Goal: Transaction & Acquisition: Purchase product/service

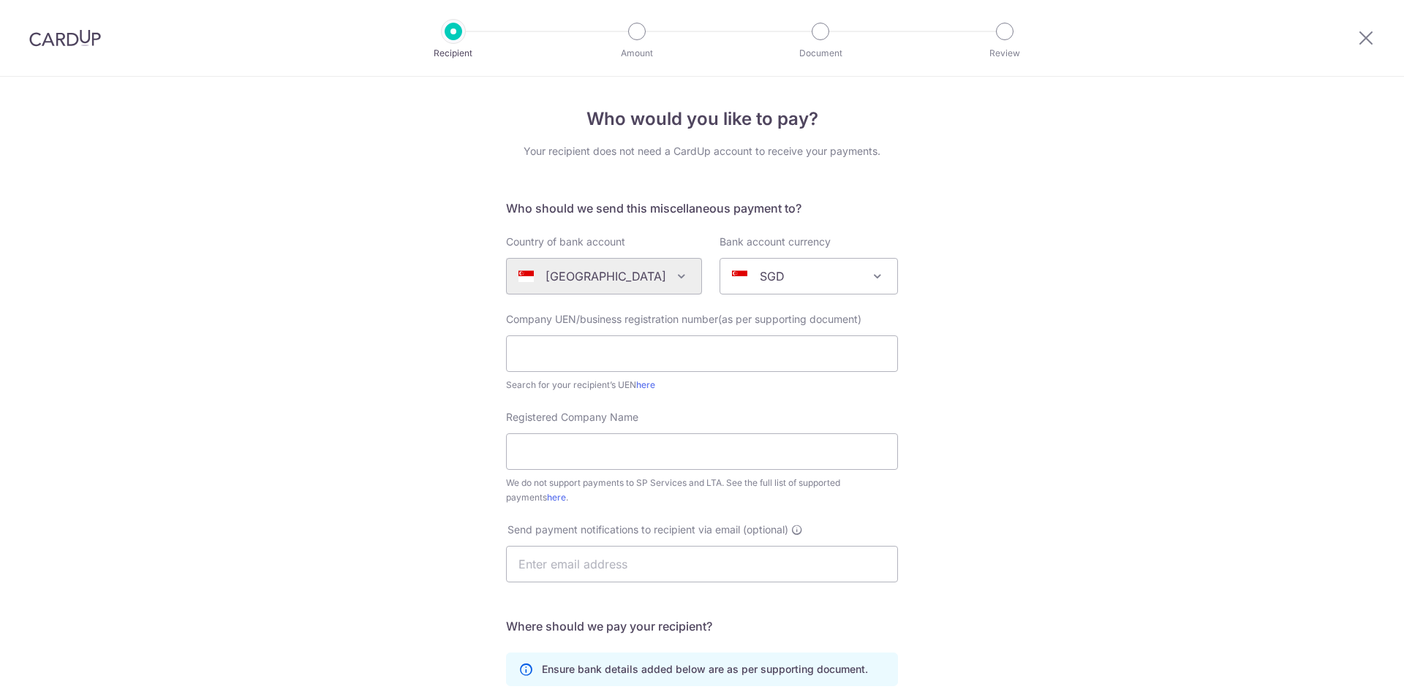
select select "12"
click at [636, 351] on input "text" at bounding box center [702, 354] width 392 height 37
click at [610, 455] on input "Registered Company Name" at bounding box center [702, 452] width 392 height 37
paste input "Grandeur time connection Pte ltd"
type input "Grandeur time connection Pte ltd"
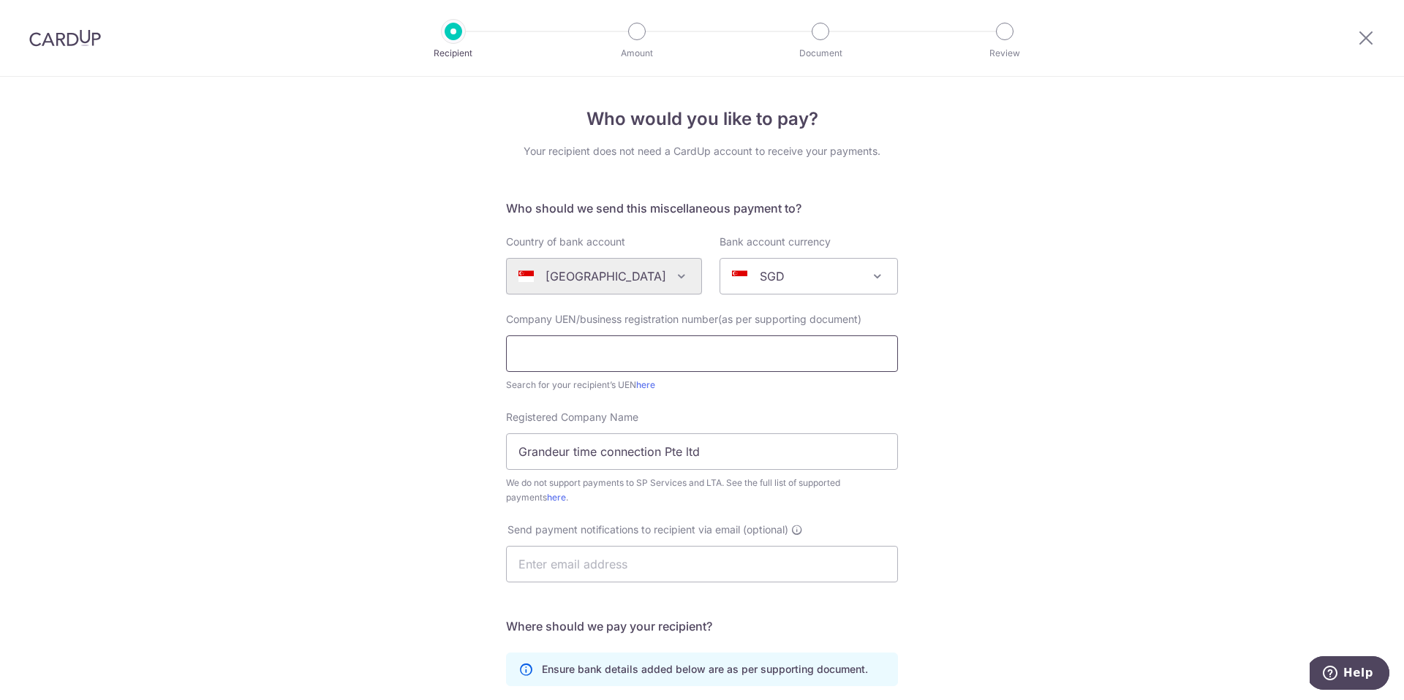
click at [551, 350] on input "text" at bounding box center [702, 354] width 392 height 37
paste input "202003129r"
type input "202003129r"
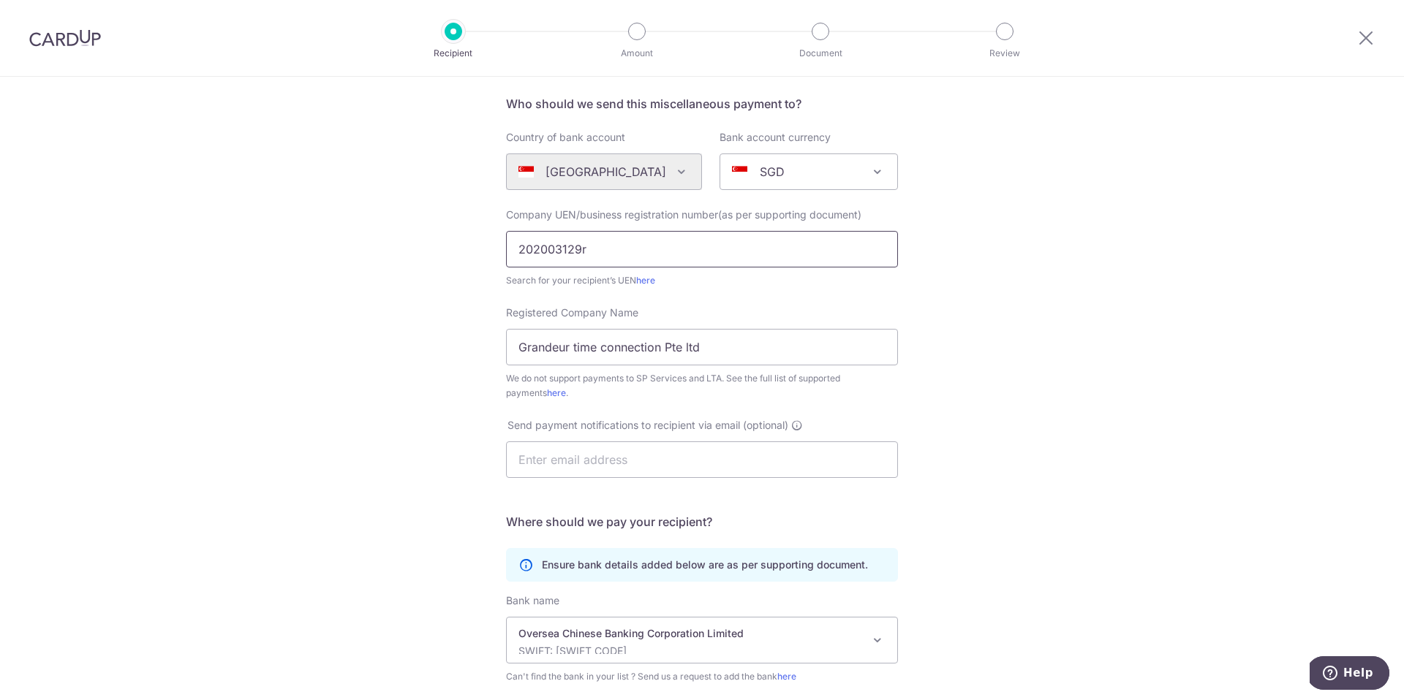
scroll to position [113, 0]
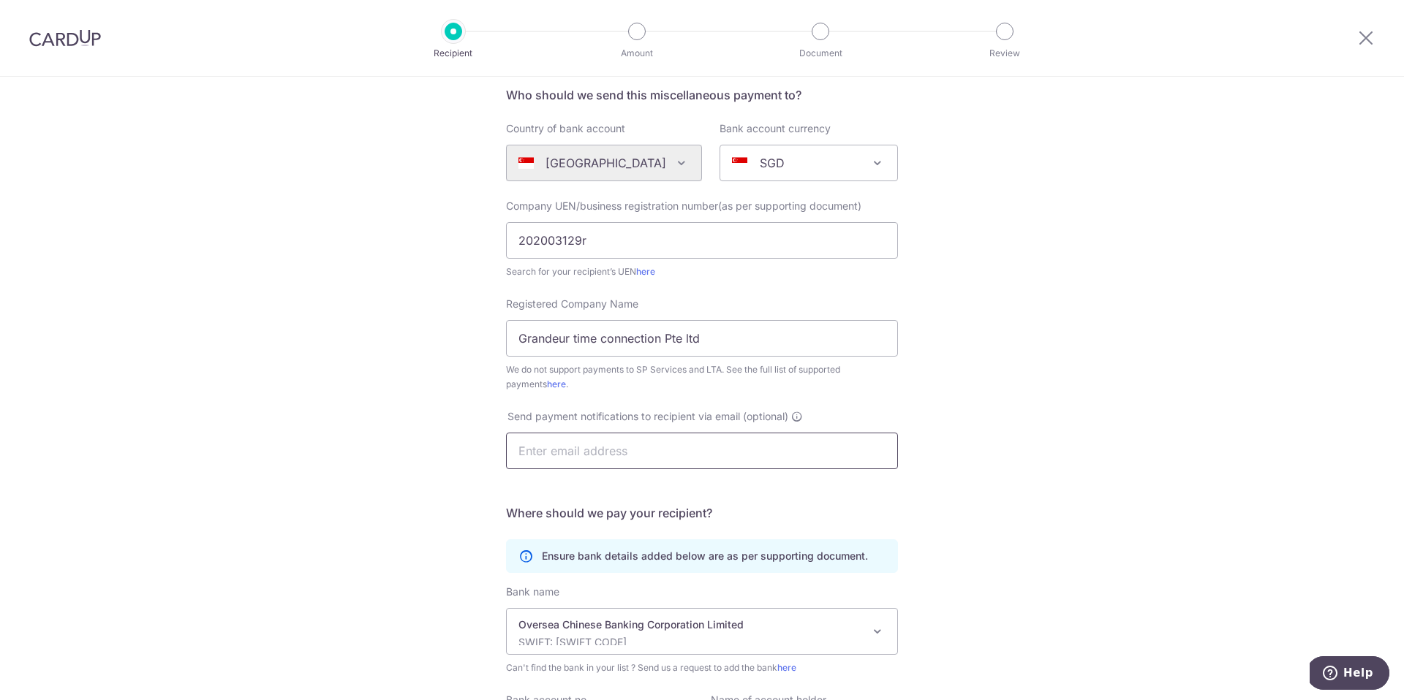
click at [672, 458] on input "text" at bounding box center [702, 451] width 392 height 37
type input "[EMAIL_ADDRESS][DOMAIN_NAME]"
click at [677, 458] on input "[EMAIL_ADDRESS][DOMAIN_NAME]" at bounding box center [702, 451] width 392 height 37
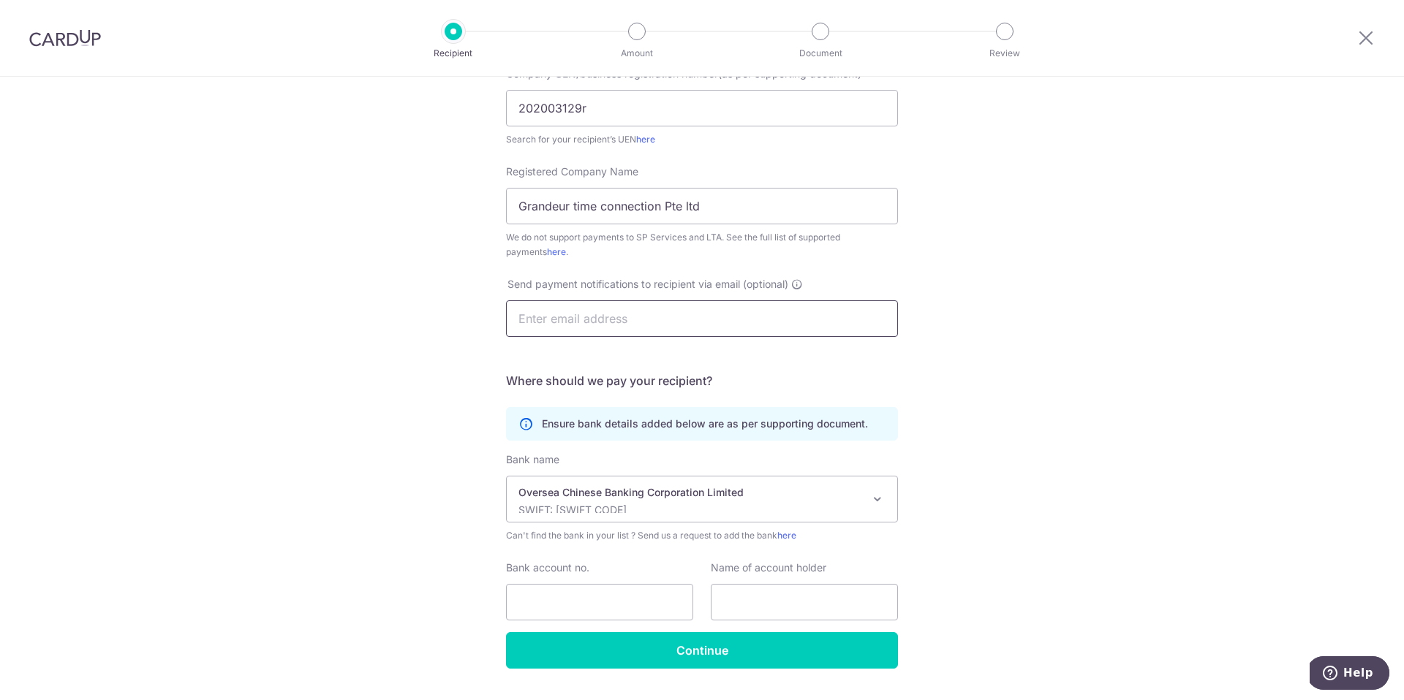
scroll to position [283, 0]
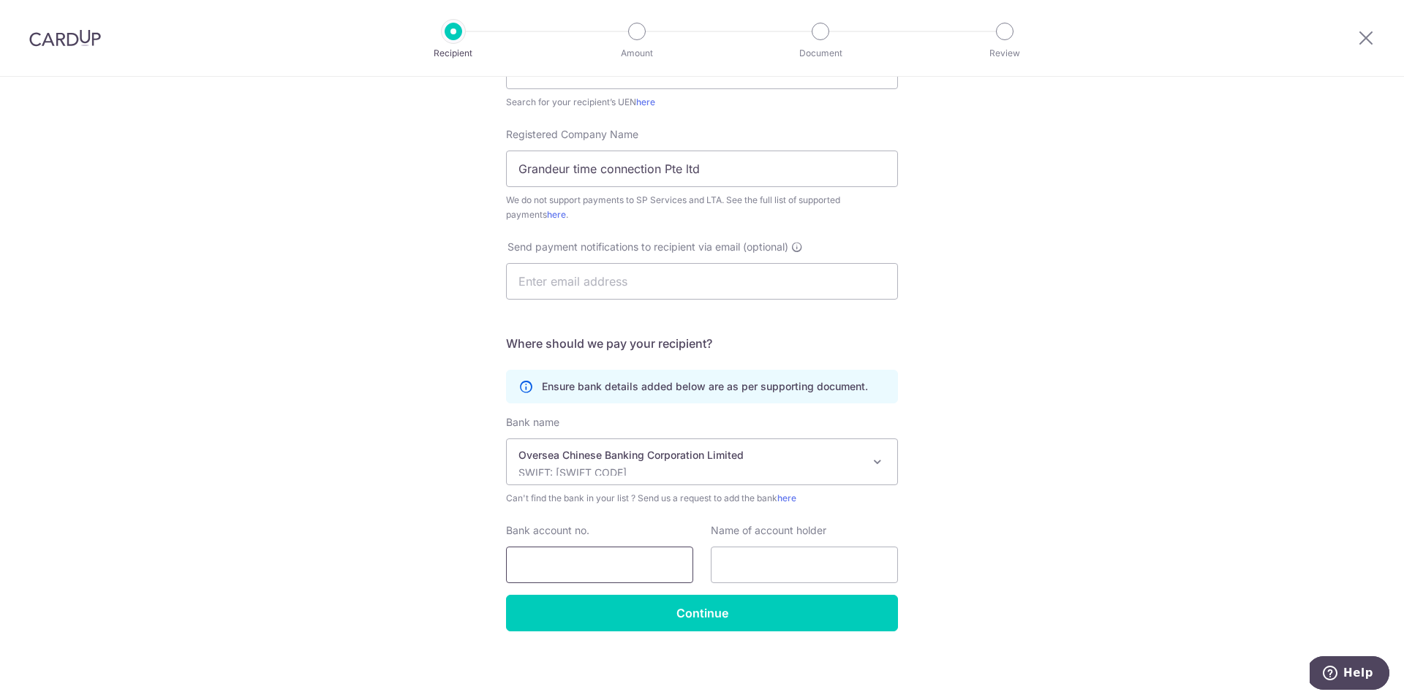
click at [630, 571] on input "Bank account no." at bounding box center [599, 565] width 187 height 37
click at [529, 547] on input "Bank account no." at bounding box center [599, 565] width 187 height 37
paste input "601288616001"
type input "601288616001"
click at [726, 569] on input "text" at bounding box center [804, 565] width 187 height 37
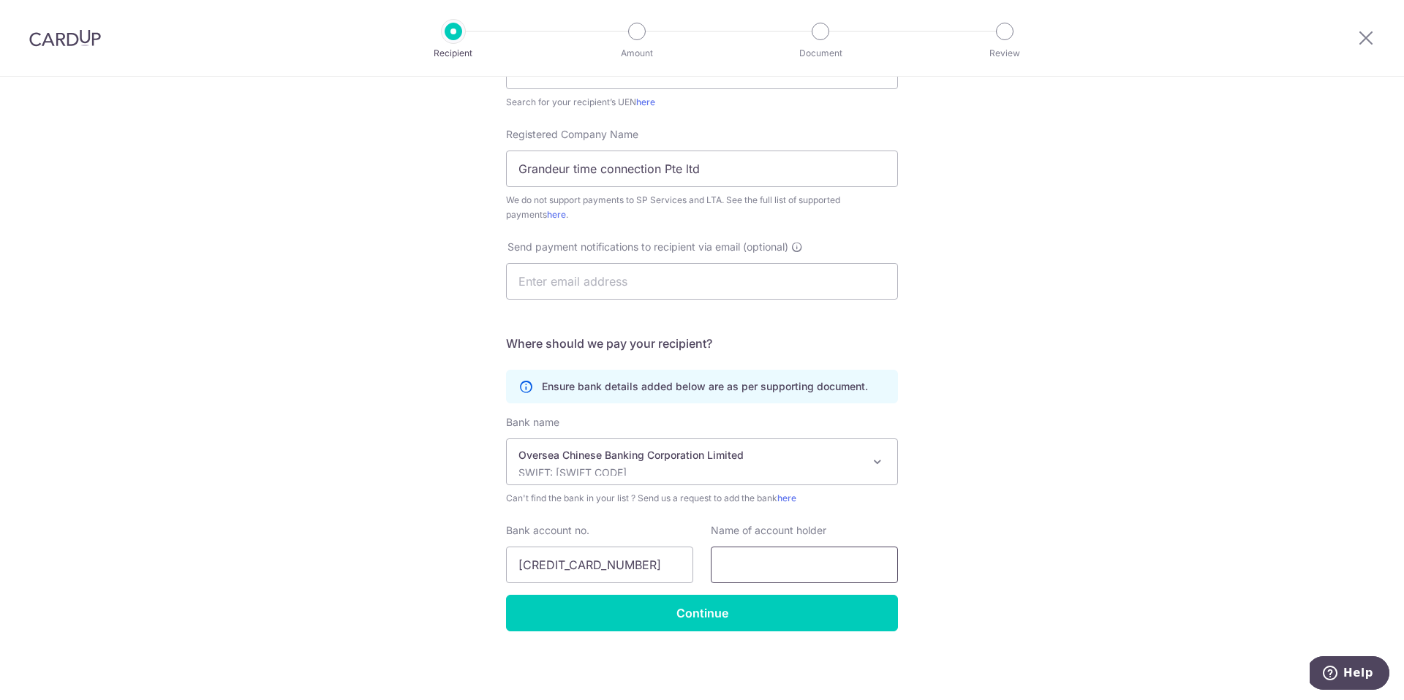
click at [751, 552] on input "text" at bounding box center [804, 565] width 187 height 37
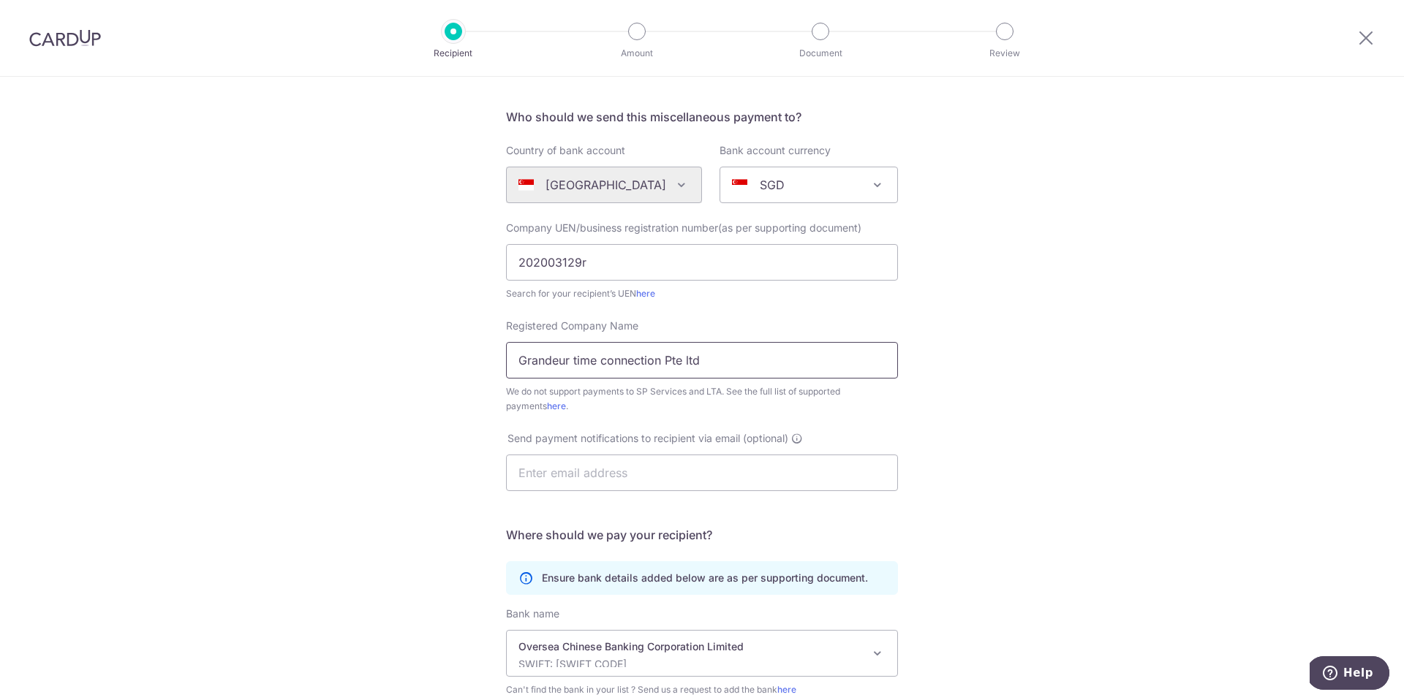
scroll to position [78, 0]
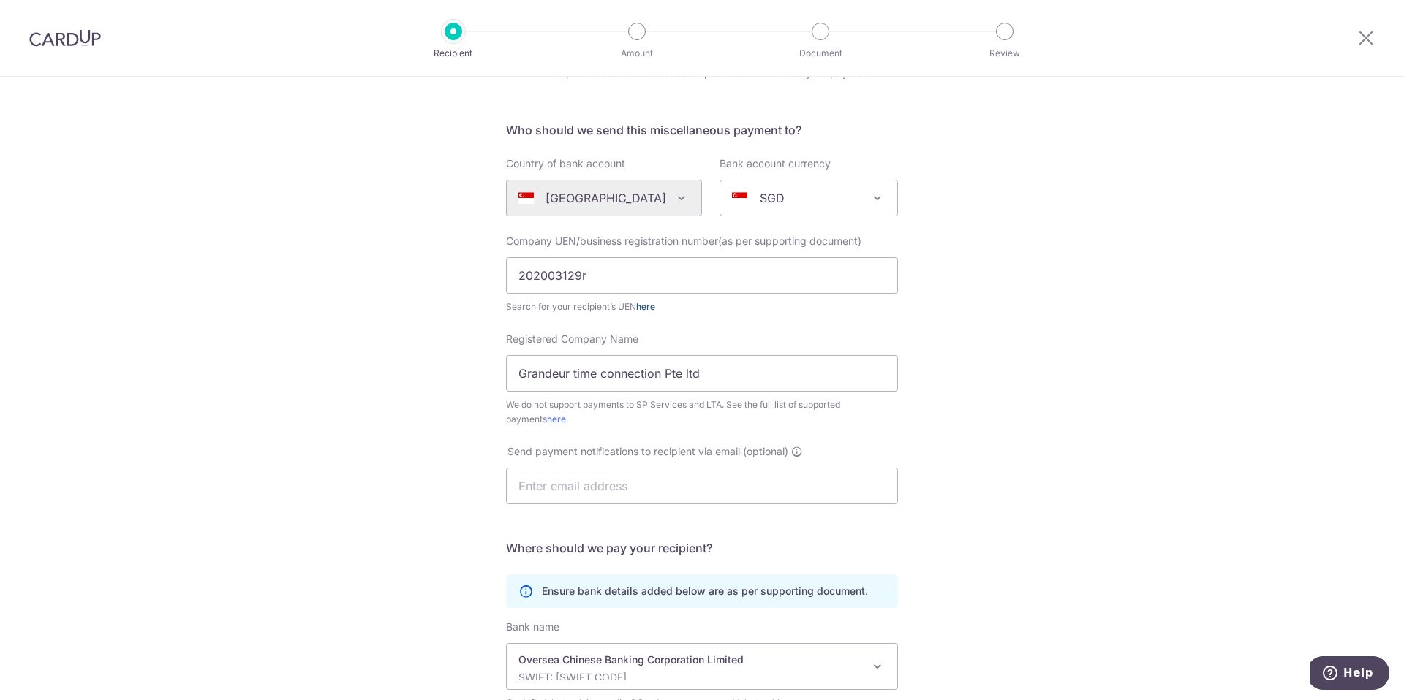
click at [649, 306] on link "here" at bounding box center [645, 306] width 19 height 11
click at [621, 274] on input "202003129r" at bounding box center [702, 275] width 392 height 37
click at [808, 278] on input "202003129R" at bounding box center [702, 275] width 392 height 37
type input "202003129R"
click at [964, 270] on div "Who would you like to pay? Your recipient does not need a CardUp account to rec…" at bounding box center [702, 452] width 1404 height 907
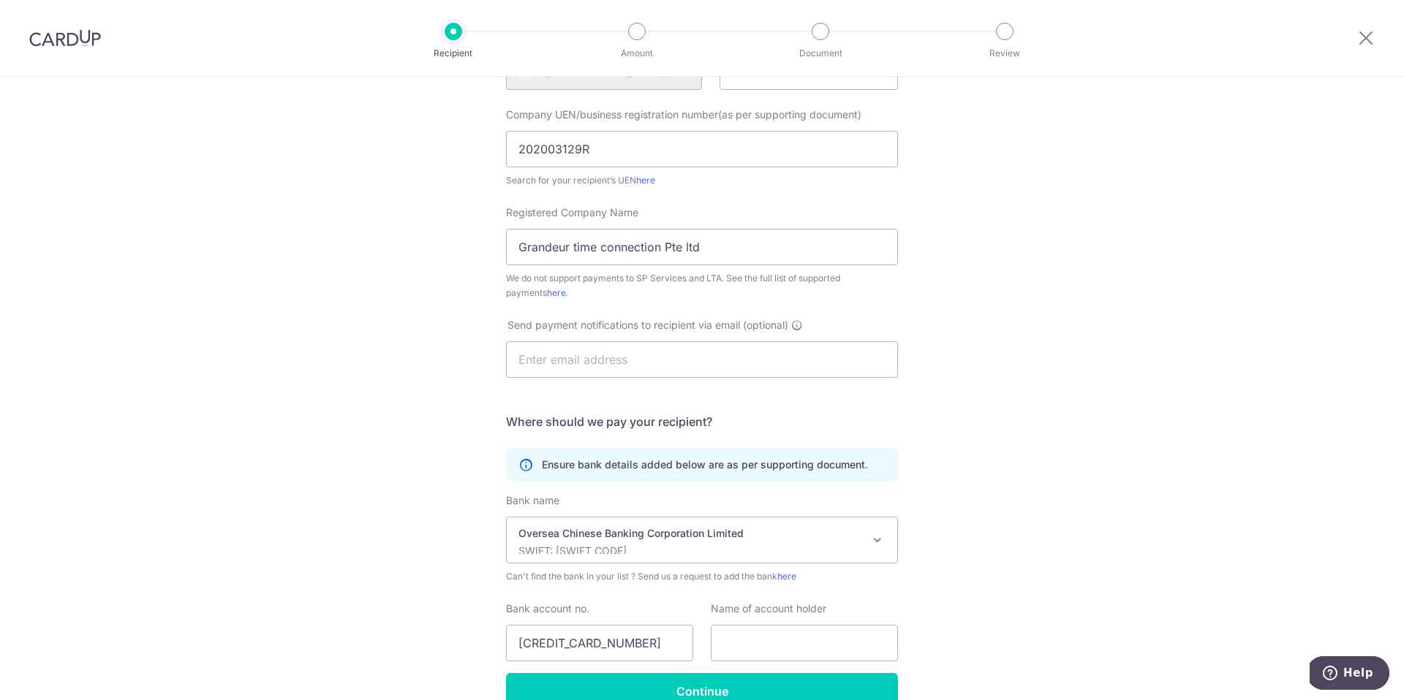
scroll to position [283, 0]
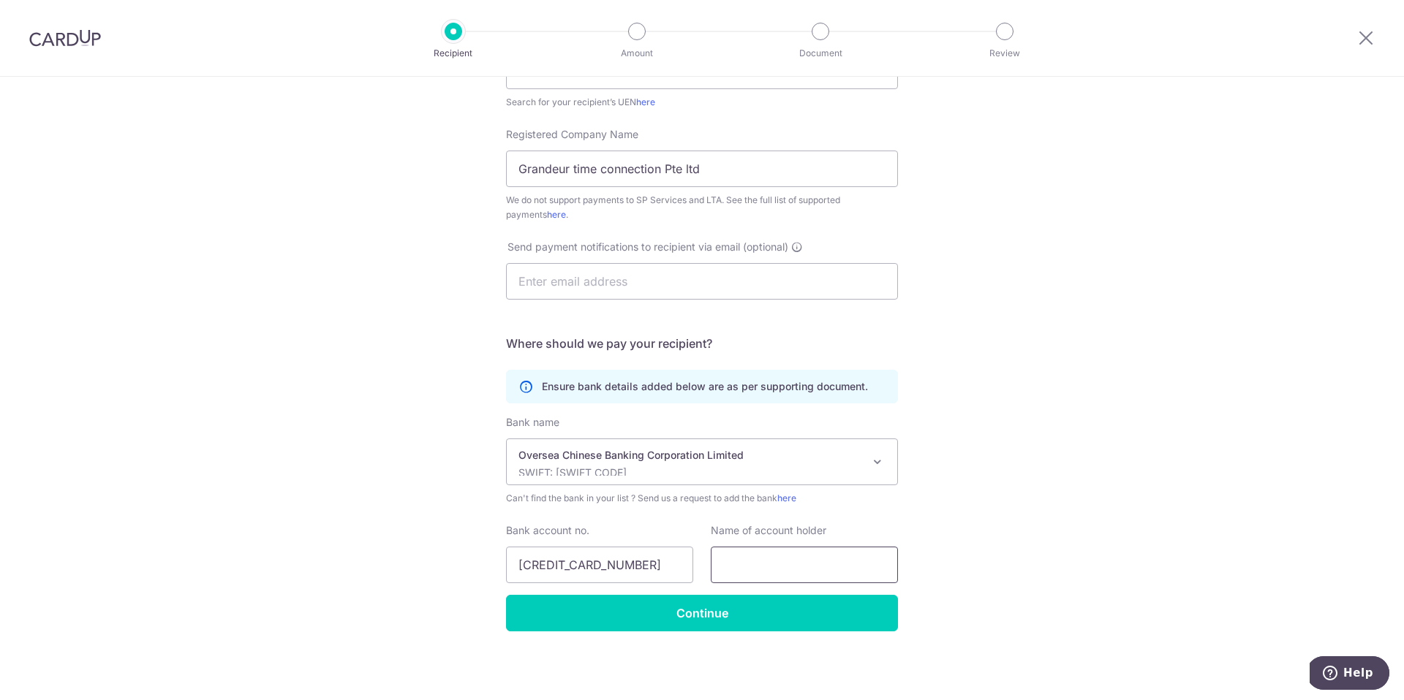
click at [757, 558] on input "text" at bounding box center [804, 565] width 187 height 37
click at [714, 173] on input "Grandeur time connection Pte ltd" at bounding box center [702, 169] width 392 height 37
click at [717, 567] on input "text" at bounding box center [804, 565] width 187 height 37
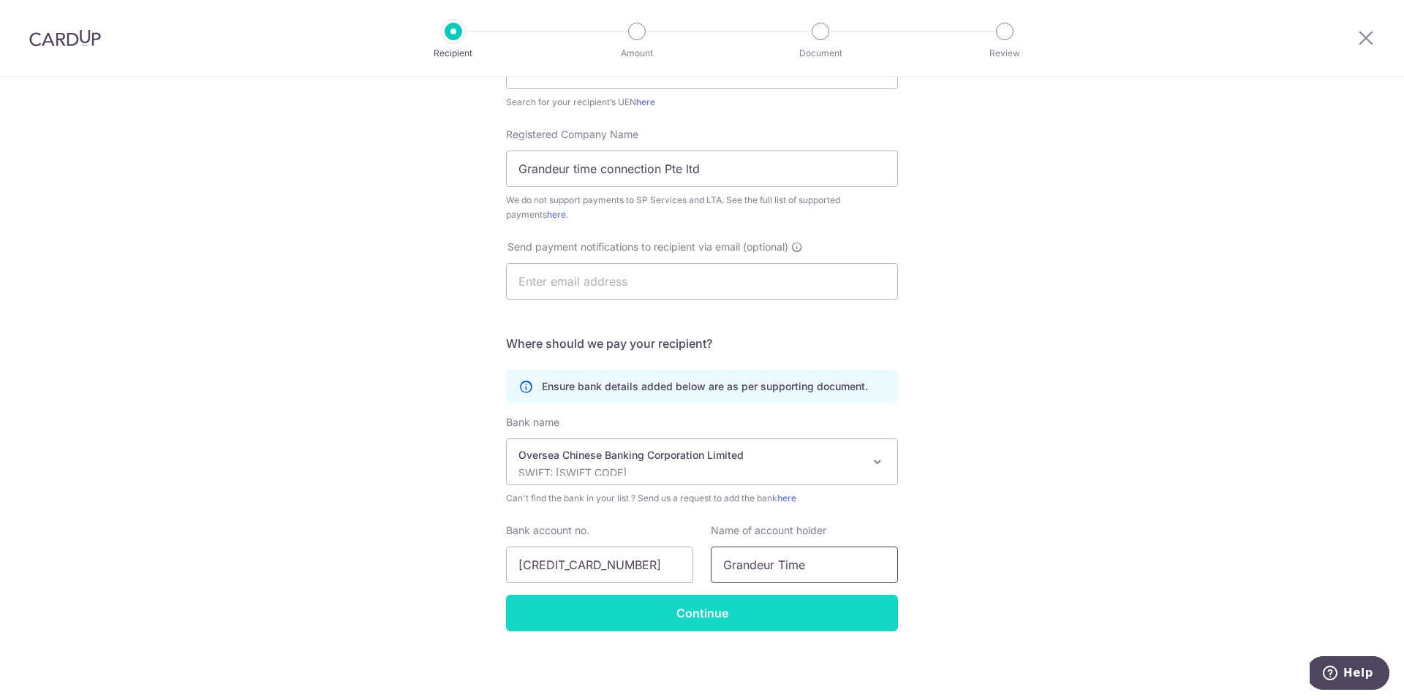
type input "Grandeur Time"
click at [706, 627] on input "Continue" at bounding box center [702, 613] width 392 height 37
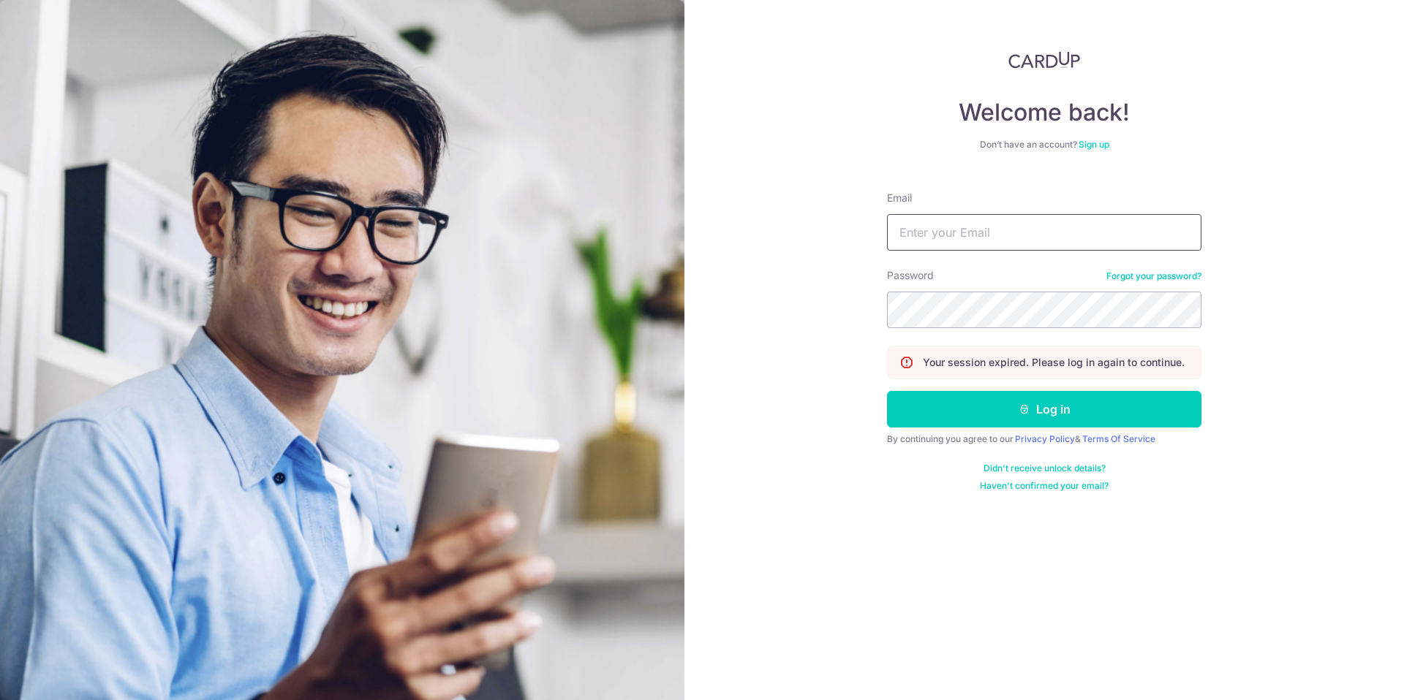
click at [992, 223] on input "Email" at bounding box center [1044, 232] width 314 height 37
type input "[EMAIL_ADDRESS][DOMAIN_NAME]"
click at [887, 391] on button "Log in" at bounding box center [1044, 409] width 314 height 37
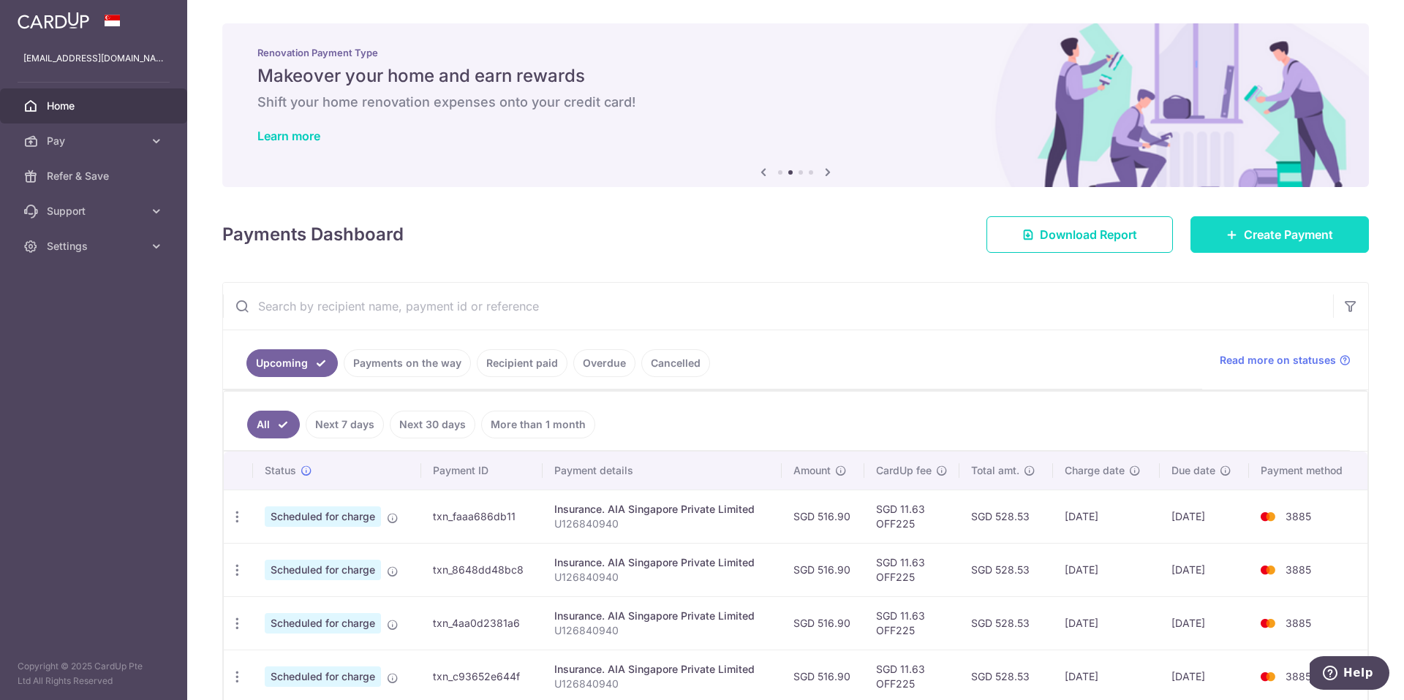
click at [1238, 247] on link "Create Payment" at bounding box center [1279, 234] width 178 height 37
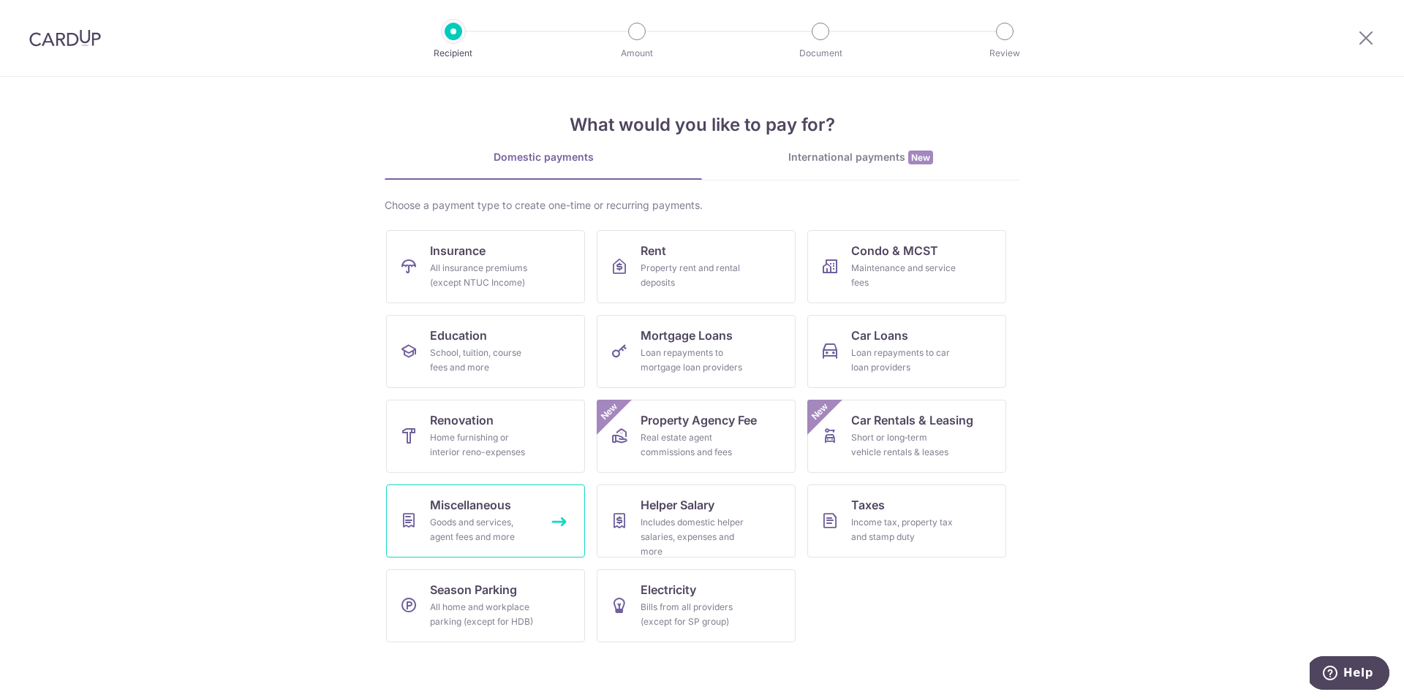
click at [496, 519] on div "Goods and services, agent fees and more" at bounding box center [482, 529] width 105 height 29
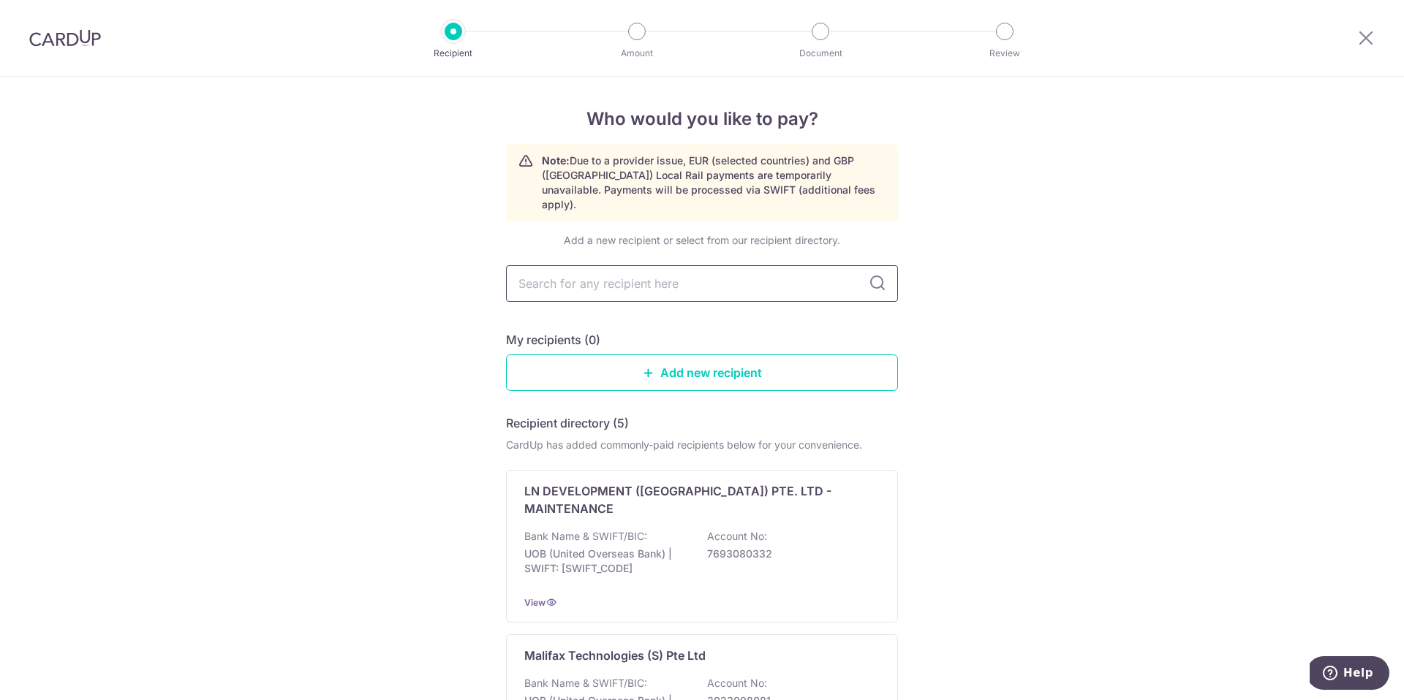
click at [734, 283] on input "text" at bounding box center [702, 283] width 392 height 37
click at [733, 355] on link "Add new recipient" at bounding box center [702, 373] width 392 height 37
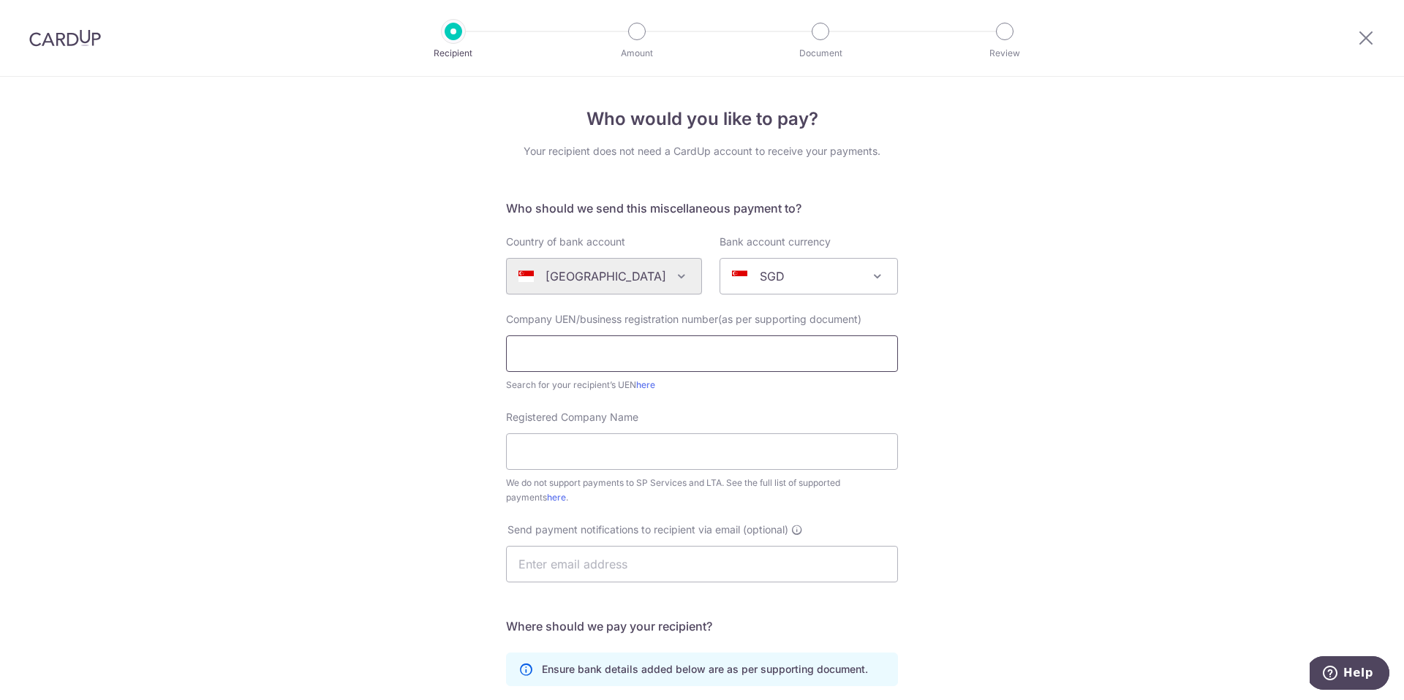
click at [659, 351] on input "text" at bounding box center [702, 354] width 392 height 37
type input "202003129R"
click at [583, 447] on input "Registered Company Name" at bounding box center [702, 452] width 392 height 37
type input "Grandeur time connection Pte ltd"
click at [600, 559] on input "text" at bounding box center [702, 564] width 392 height 37
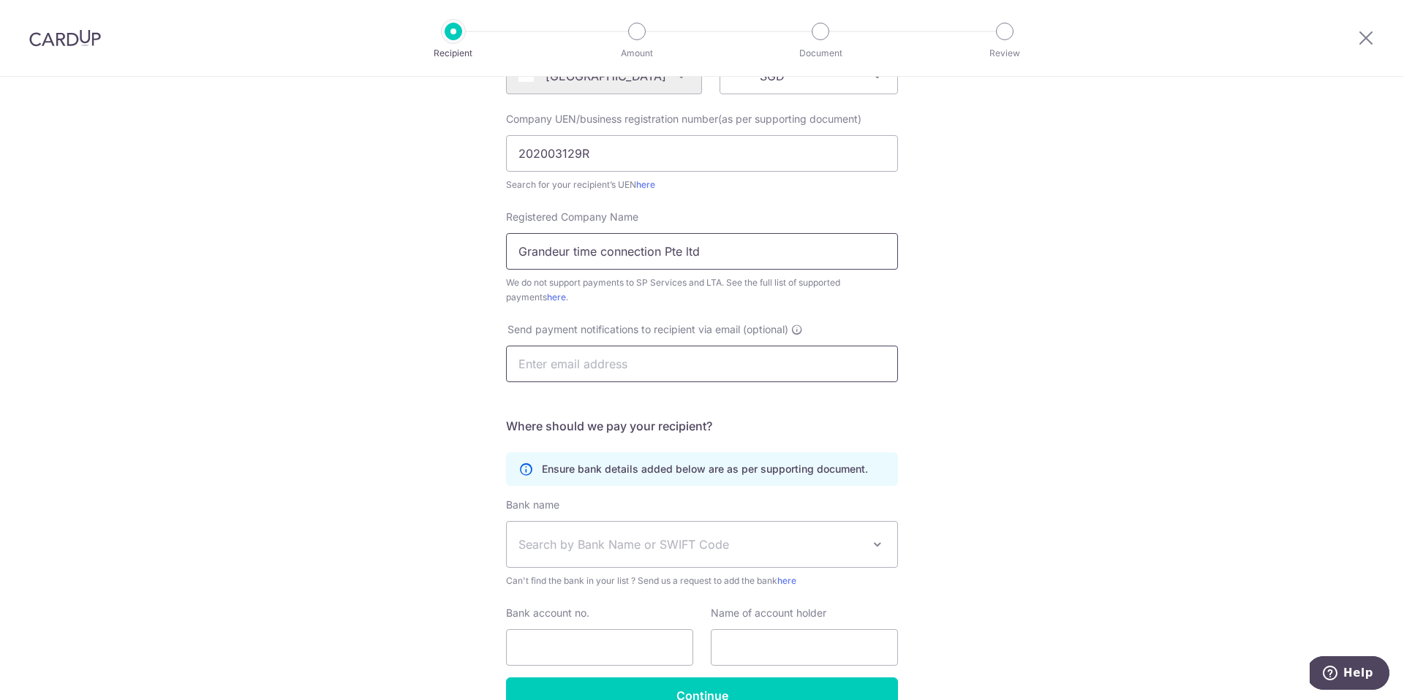
scroll to position [252, 0]
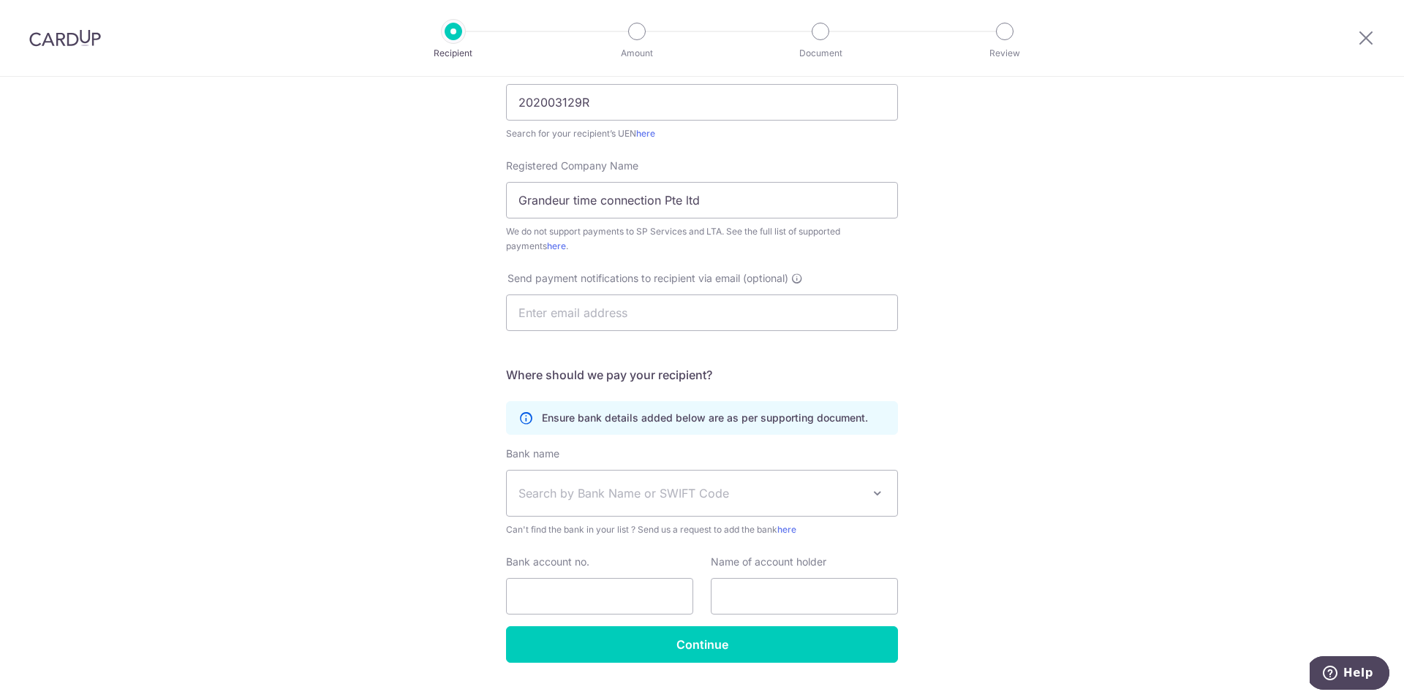
click at [621, 482] on span "Search by Bank Name or SWIFT Code" at bounding box center [702, 493] width 390 height 45
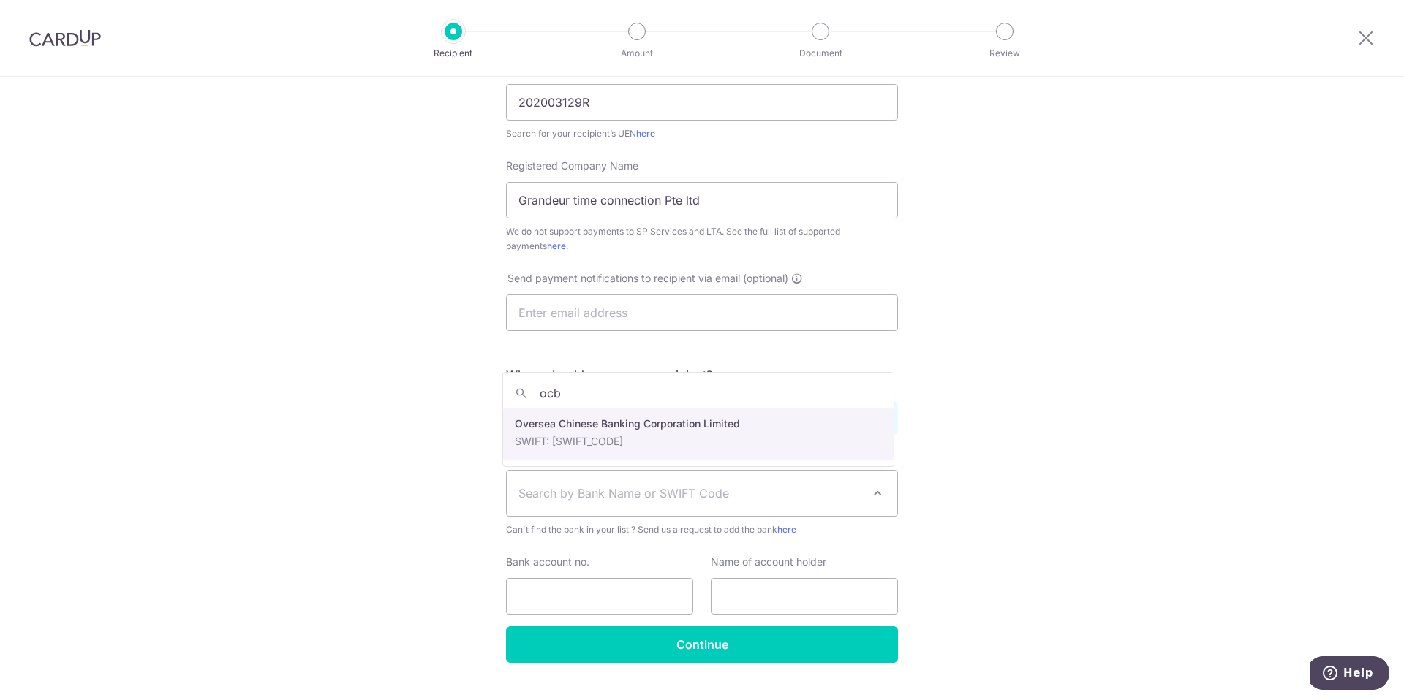
type input "ocb"
select select "12"
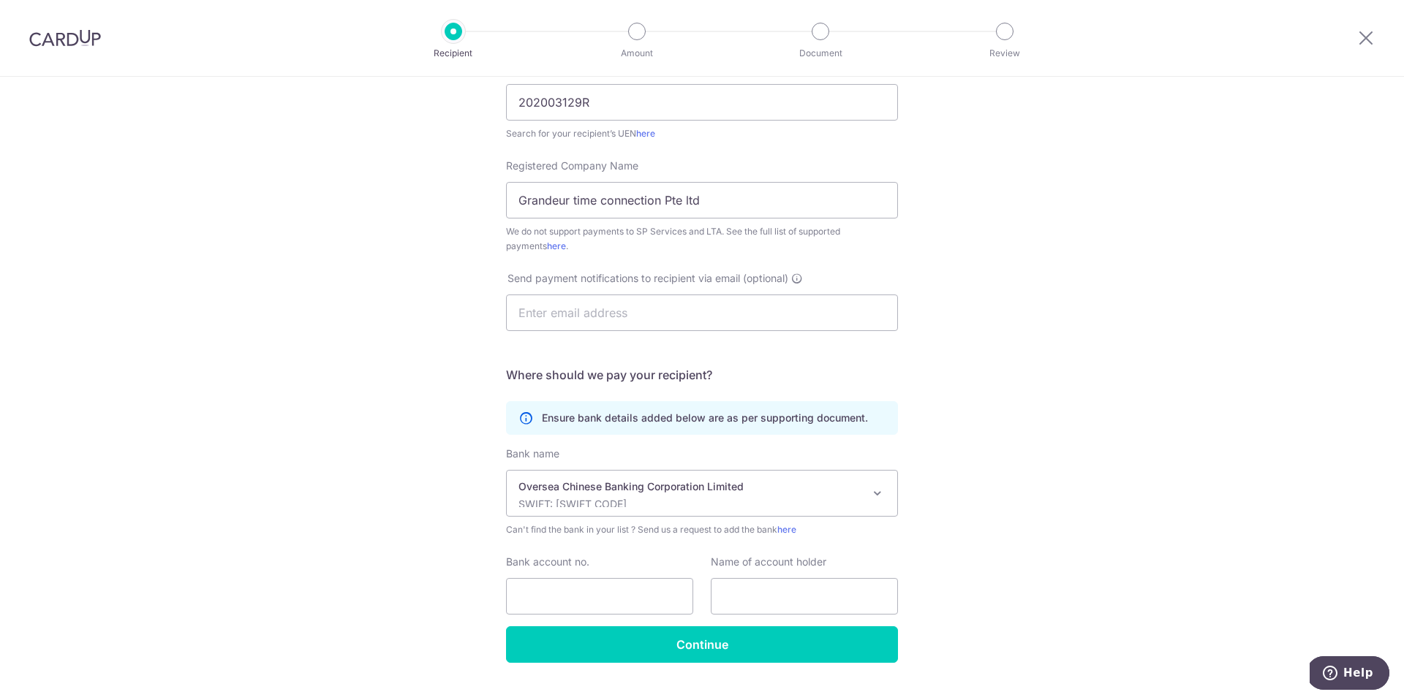
scroll to position [283, 0]
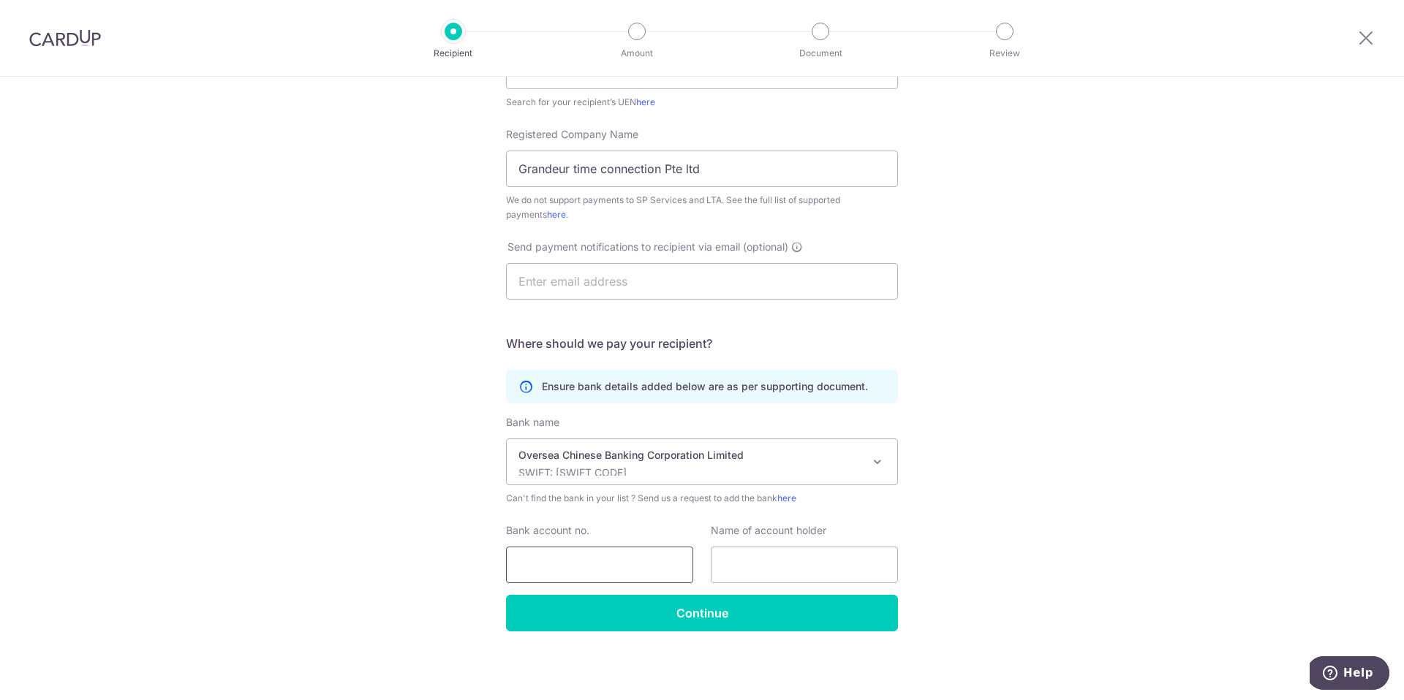
click at [567, 549] on input "Bank account no." at bounding box center [599, 565] width 187 height 37
paste input "Grandeur time connection Pte ltd"
type input "Grandeur time connection Pte ltd"
click at [644, 551] on input "Grandeur time connection Pte ltd" at bounding box center [599, 565] width 187 height 37
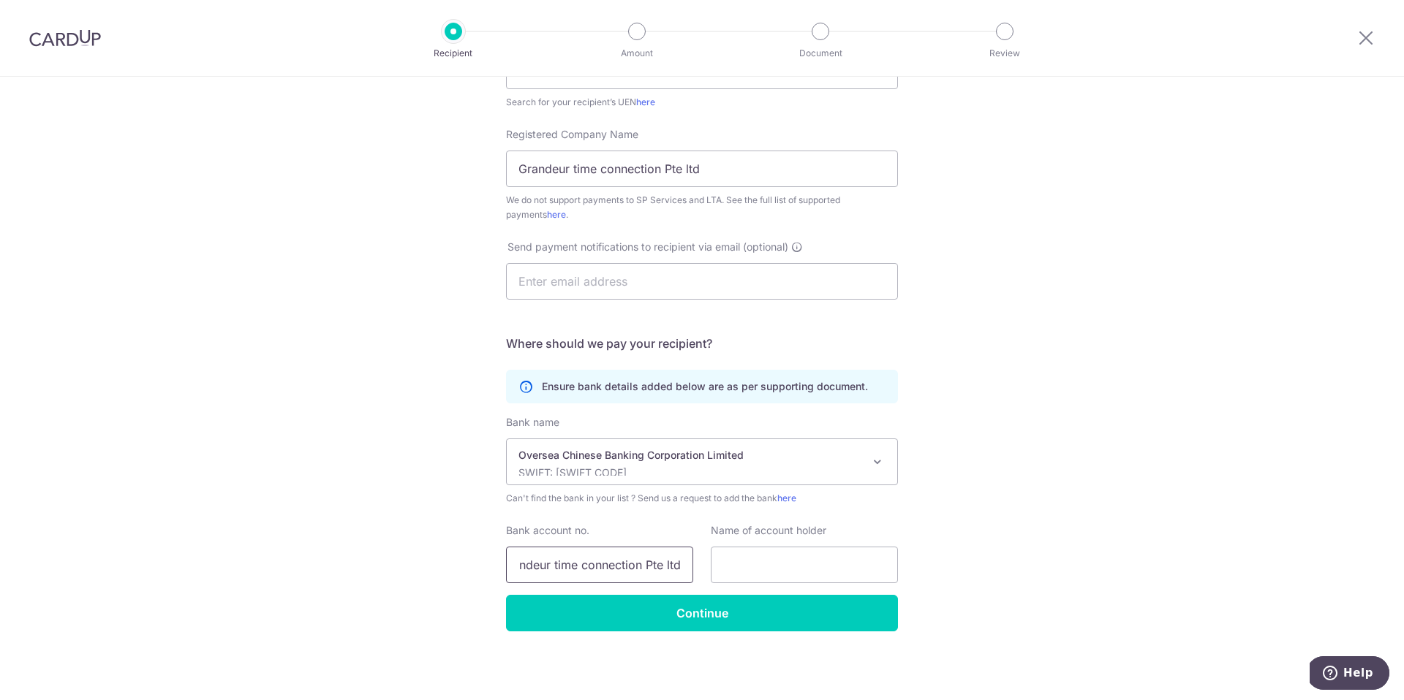
click at [644, 551] on input "Grandeur time connection Pte ltd" at bounding box center [599, 565] width 187 height 37
paste input "601288616001"
type input "601288616001"
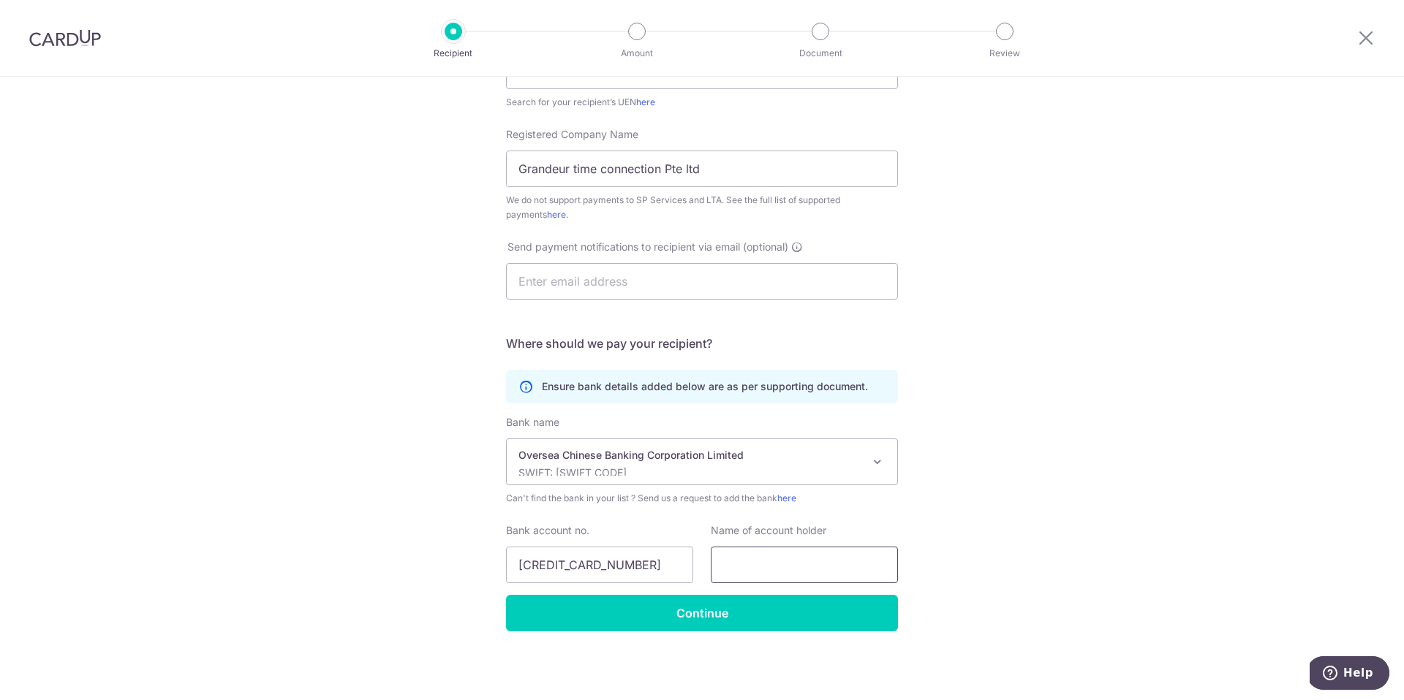
click at [817, 564] on input "text" at bounding box center [804, 565] width 187 height 37
type input "Grandeur Time"
click at [801, 614] on input "Continue" at bounding box center [702, 613] width 392 height 37
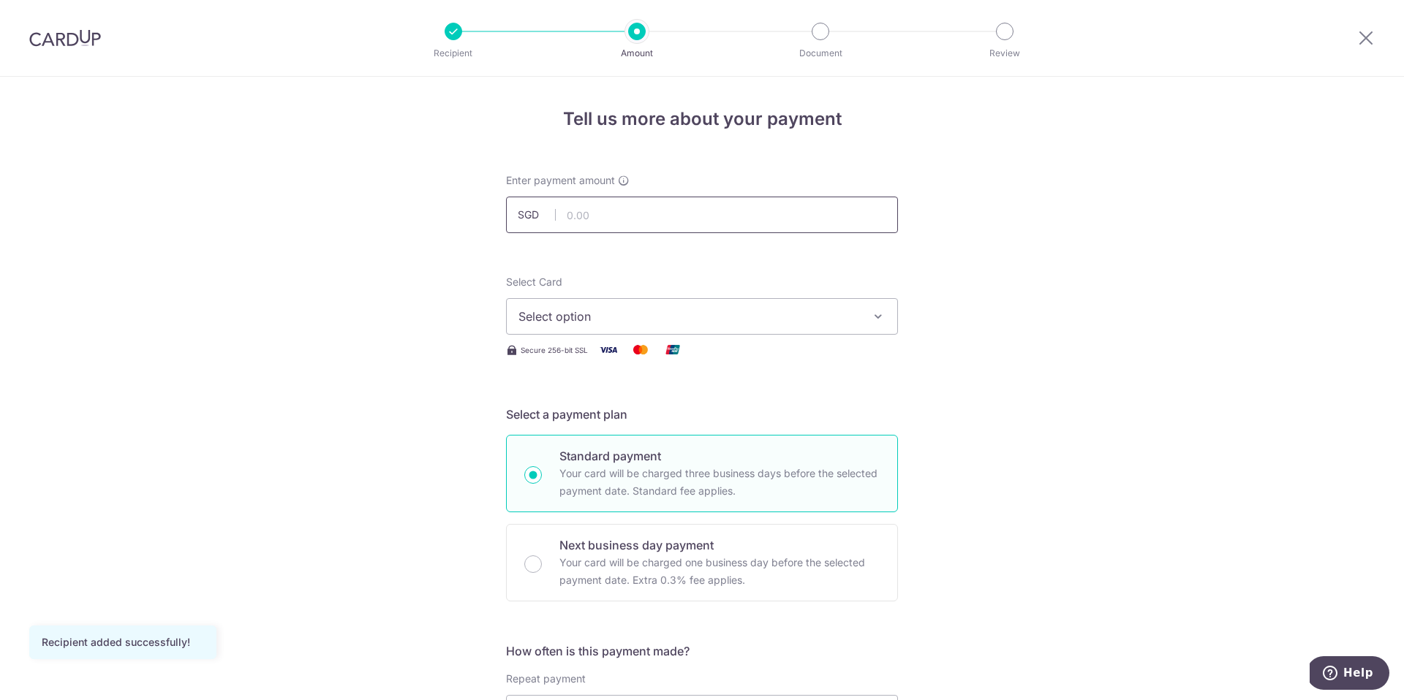
click at [749, 216] on input "text" at bounding box center [702, 215] width 392 height 37
type input "16,000.00"
click at [802, 321] on span "Select option" at bounding box center [688, 317] width 341 height 18
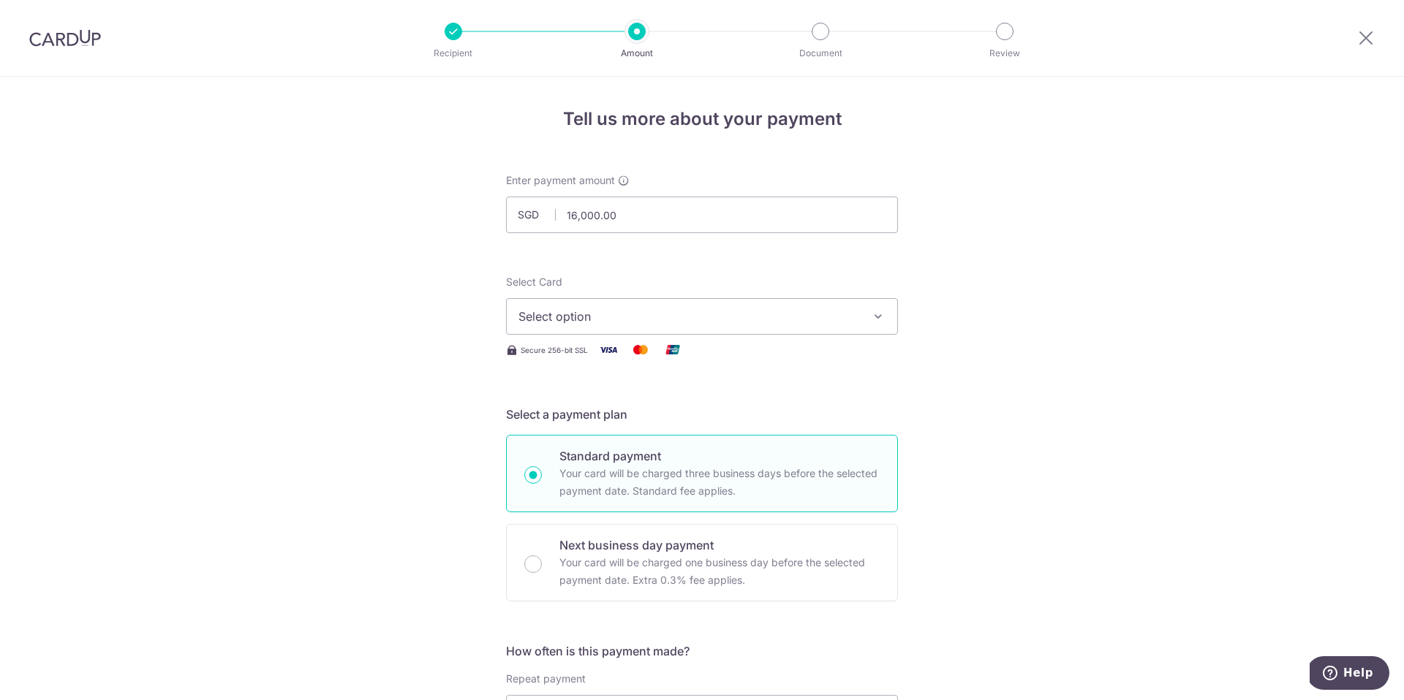
click at [701, 315] on span "Select option" at bounding box center [688, 317] width 341 height 18
click at [638, 415] on span "**** 3885" at bounding box center [701, 421] width 367 height 18
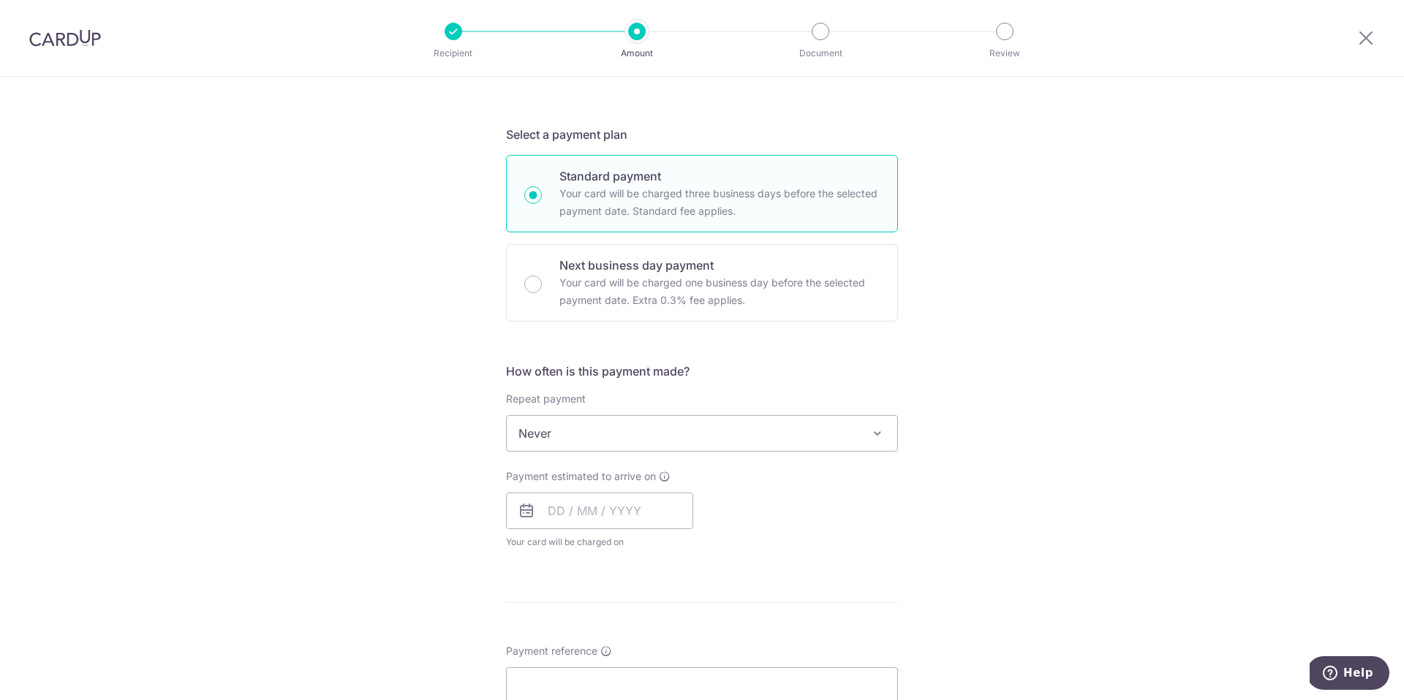
scroll to position [318, 0]
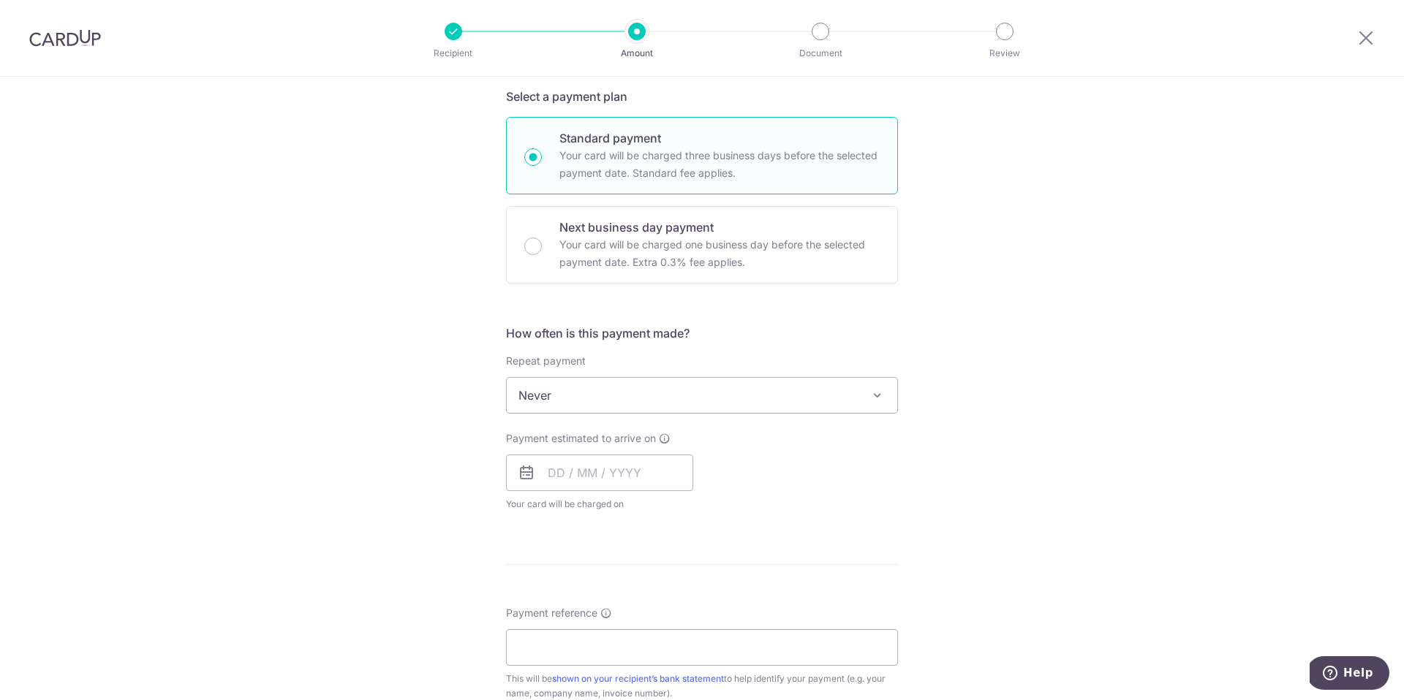
click at [716, 399] on span "Never" at bounding box center [702, 395] width 390 height 35
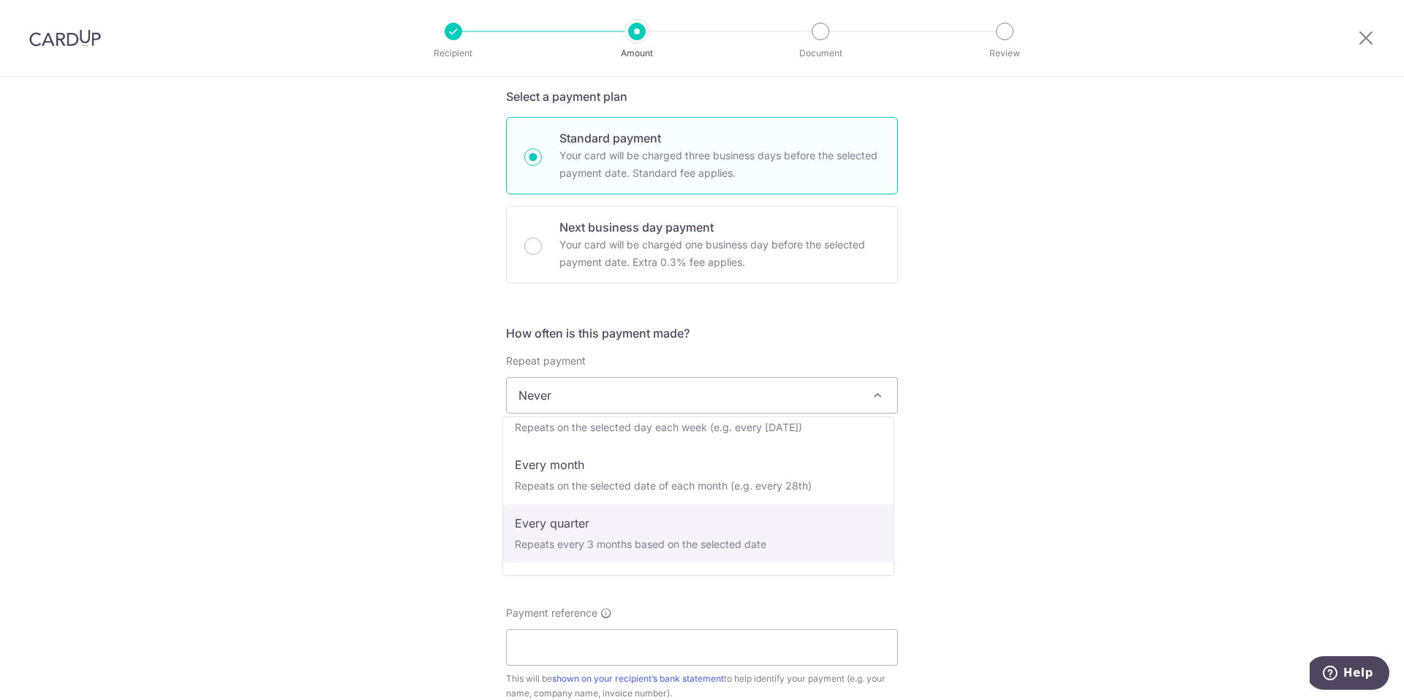
scroll to position [92, 0]
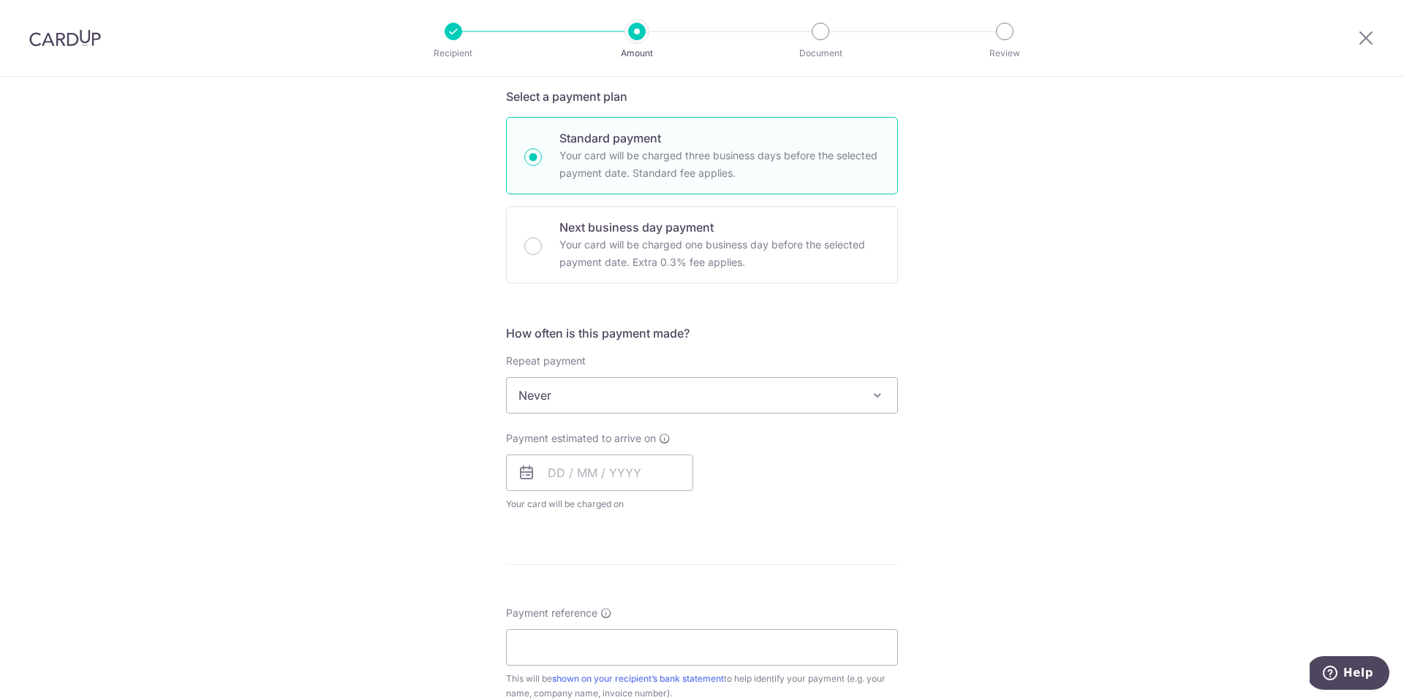
click at [935, 419] on div "Tell us more about your payment Enter payment amount SGD 16,000.00 16000.00 Rec…" at bounding box center [702, 420] width 1404 height 1323
click at [850, 390] on span "Never" at bounding box center [702, 395] width 390 height 35
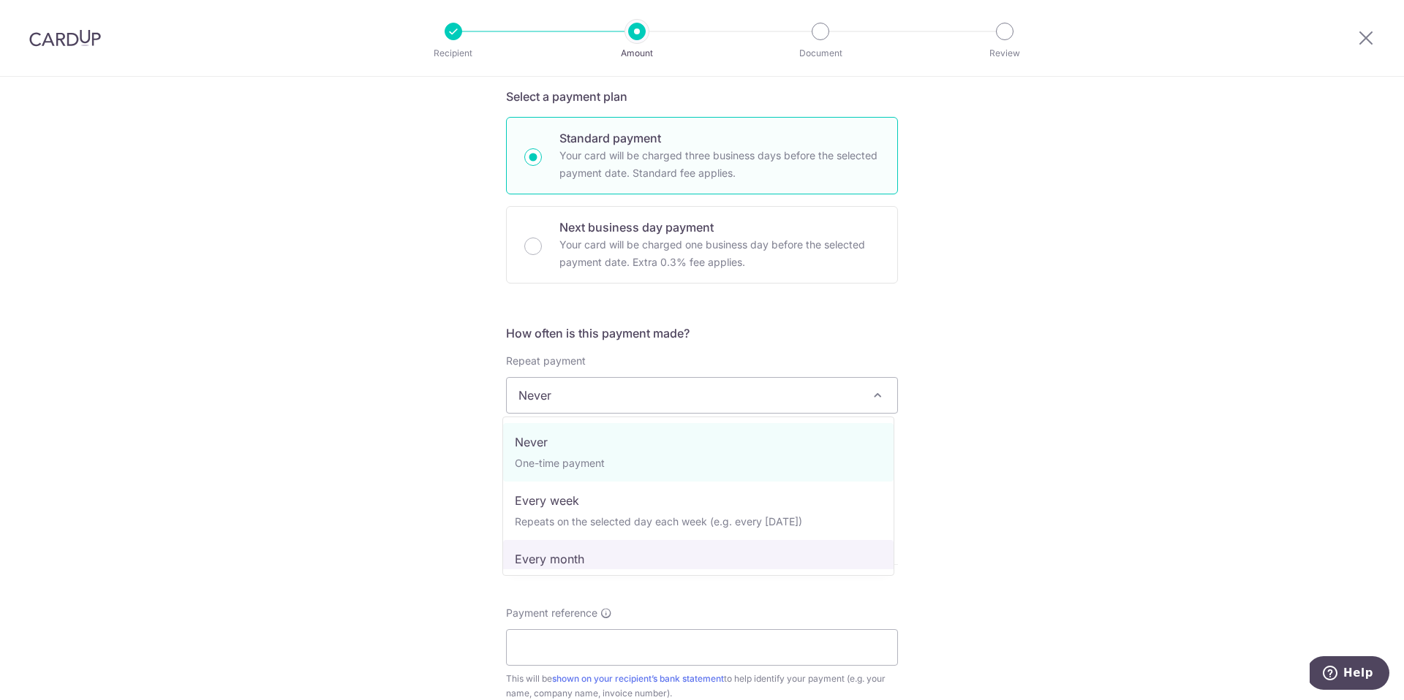
scroll to position [146, 0]
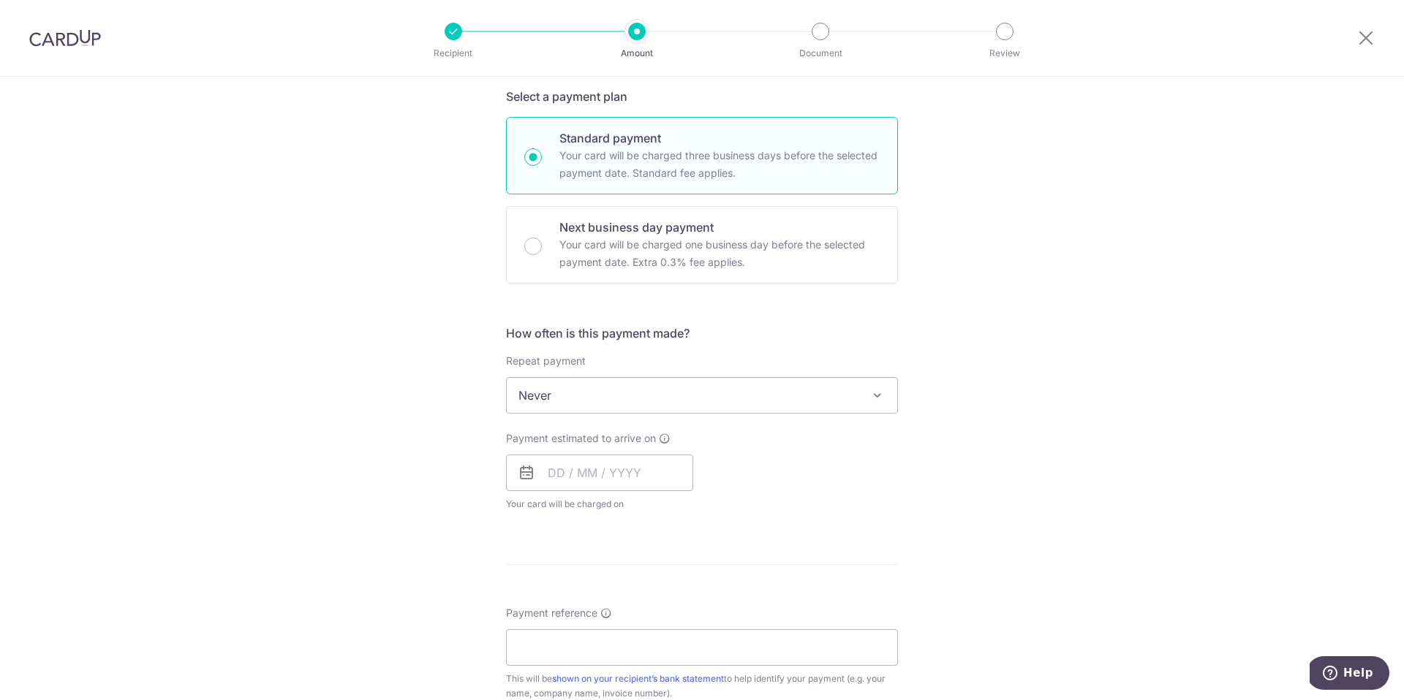
click at [911, 376] on div "Tell us more about your payment Enter payment amount SGD 16,000.00 16000.00 Rec…" at bounding box center [702, 420] width 1404 height 1323
click at [622, 479] on input "text" at bounding box center [599, 473] width 187 height 37
click at [761, 460] on div "Payment estimated to arrive on Prev Next Oct Nov Dec 2025 2026 2027 2028 2029 2…" at bounding box center [701, 471] width 409 height 80
click at [647, 464] on input "text" at bounding box center [599, 473] width 187 height 37
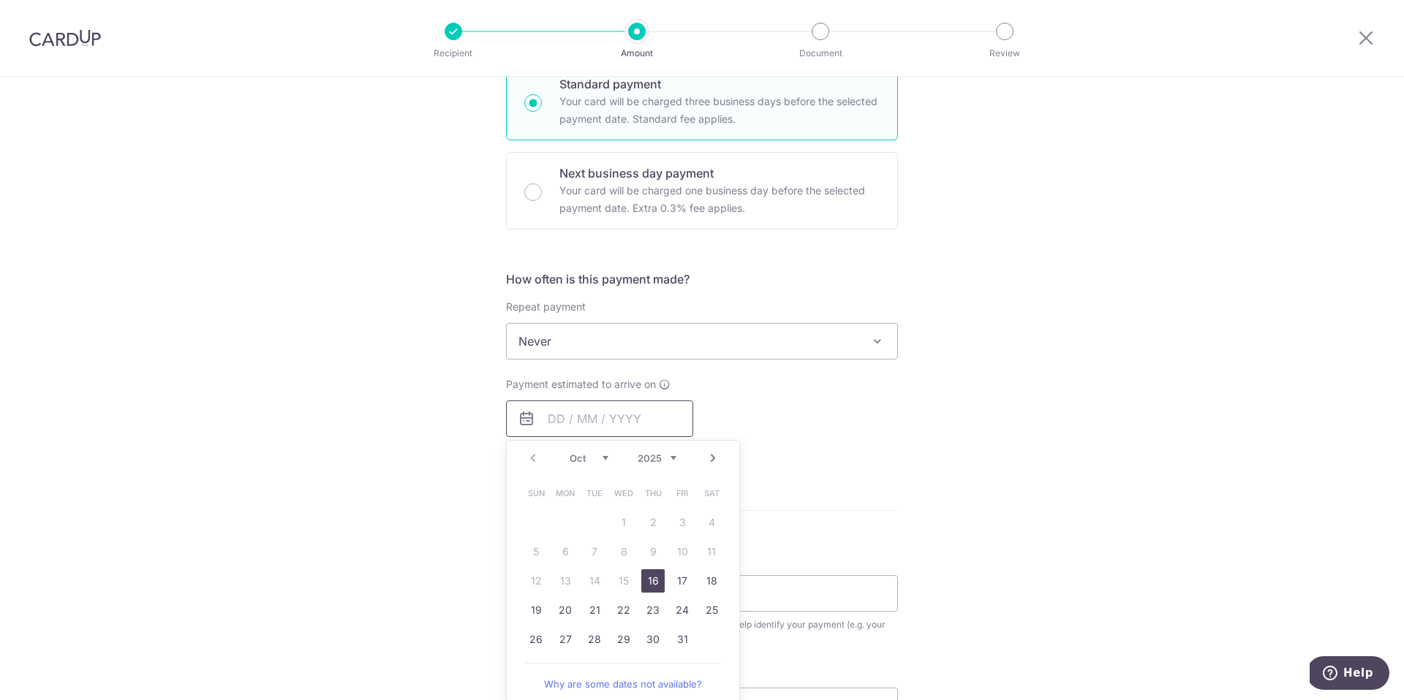
scroll to position [374, 0]
click at [649, 583] on link "16" at bounding box center [652, 579] width 23 height 23
type input "16/10/2025"
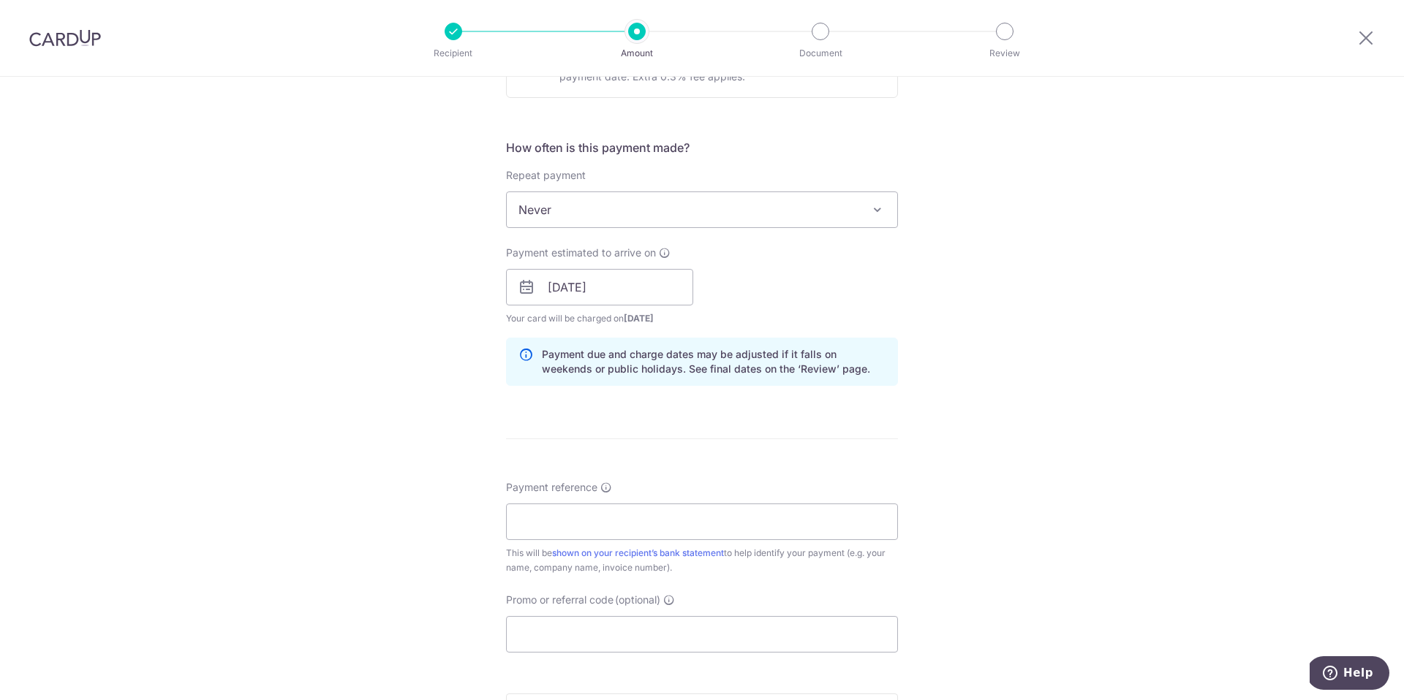
scroll to position [596, 0]
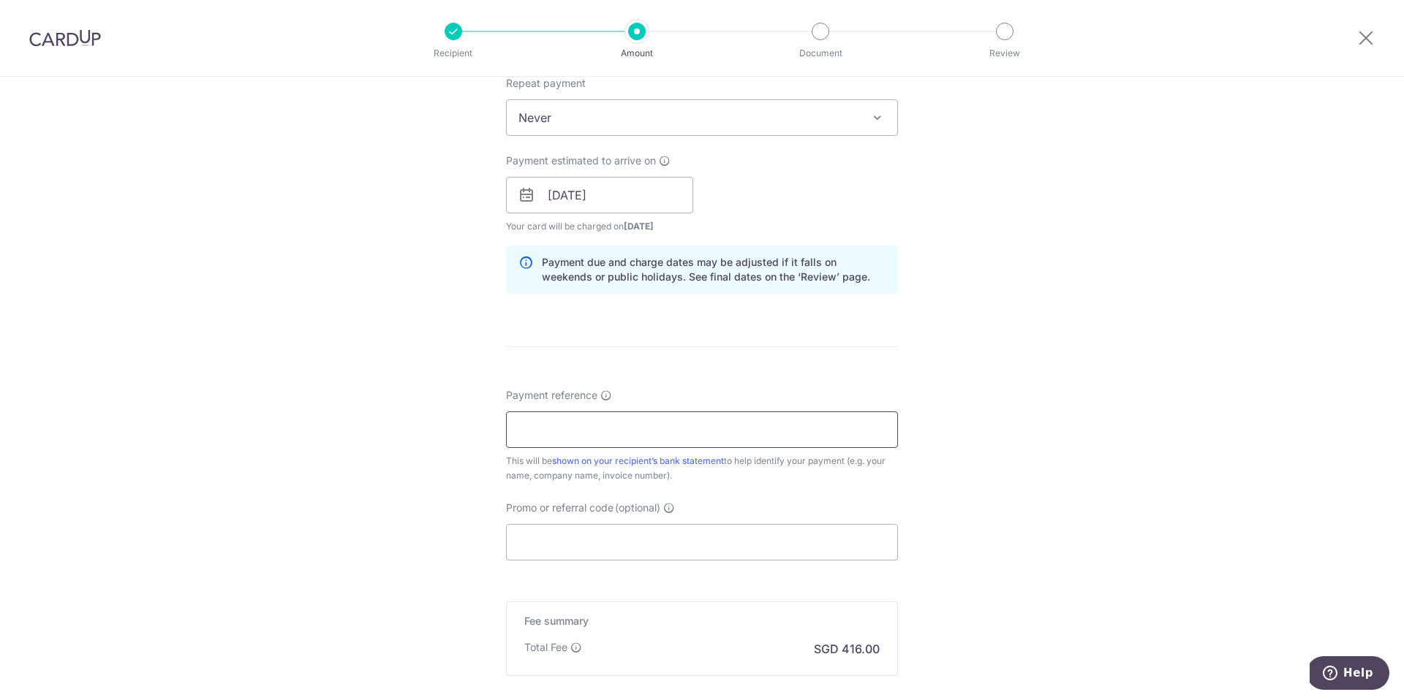
click at [733, 423] on input "Payment reference" at bounding box center [702, 430] width 392 height 37
click at [822, 380] on form "Enter payment amount SGD 16,000.00 16000.00 Recipient added successfully! Selec…" at bounding box center [702, 185] width 392 height 1217
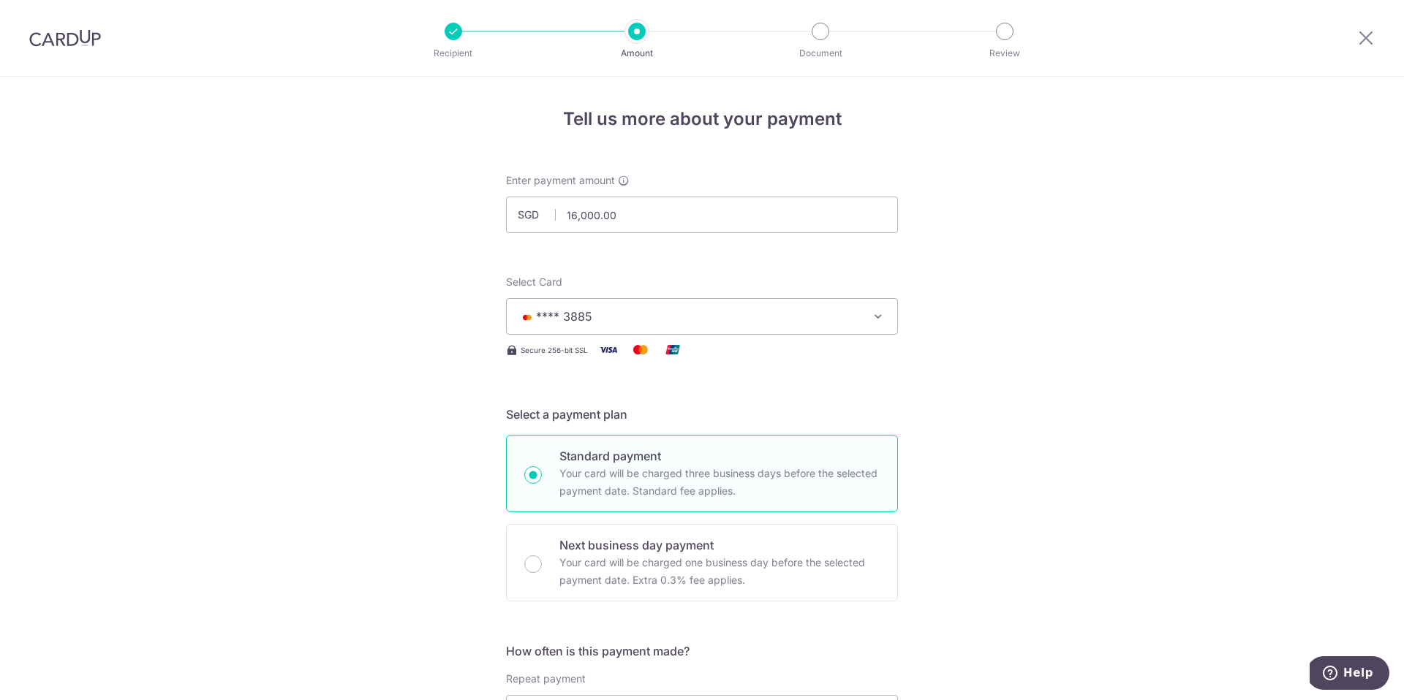
scroll to position [759, 0]
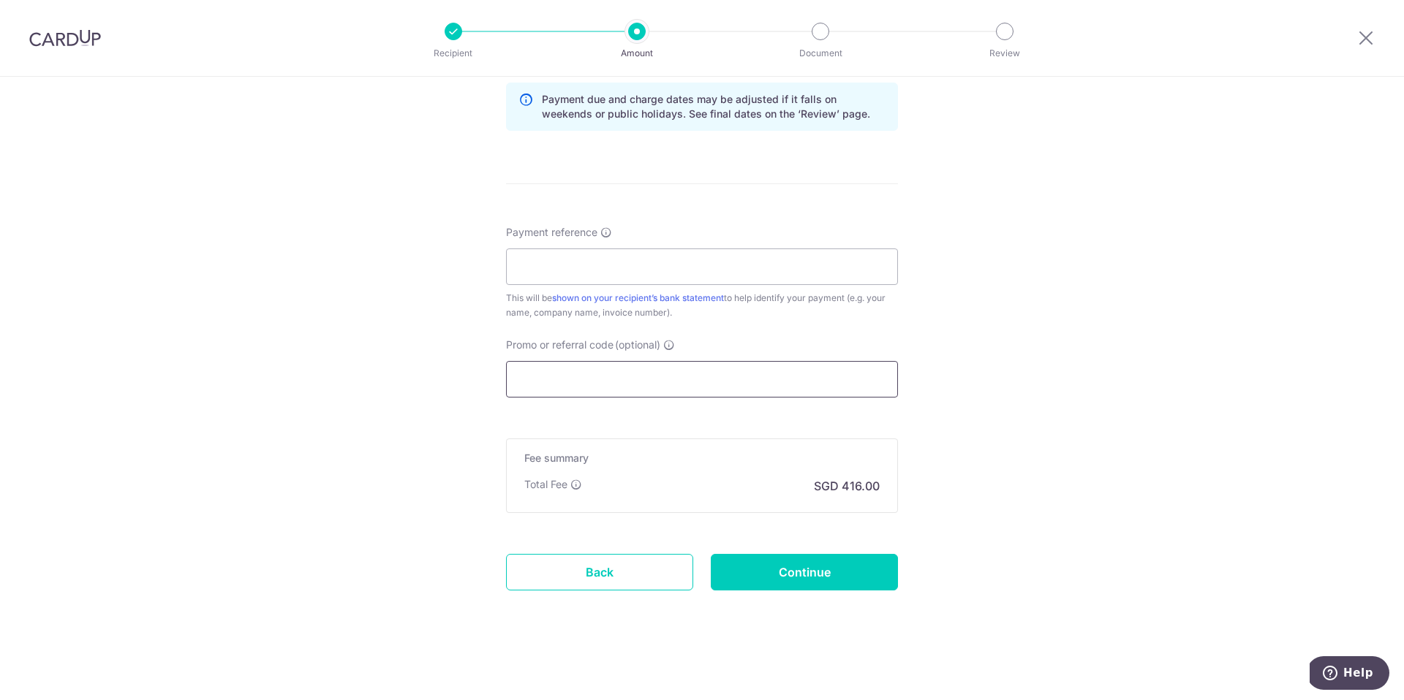
click at [591, 387] on input "Promo or referral code (optional)" at bounding box center [702, 379] width 392 height 37
paste input "OFF225"
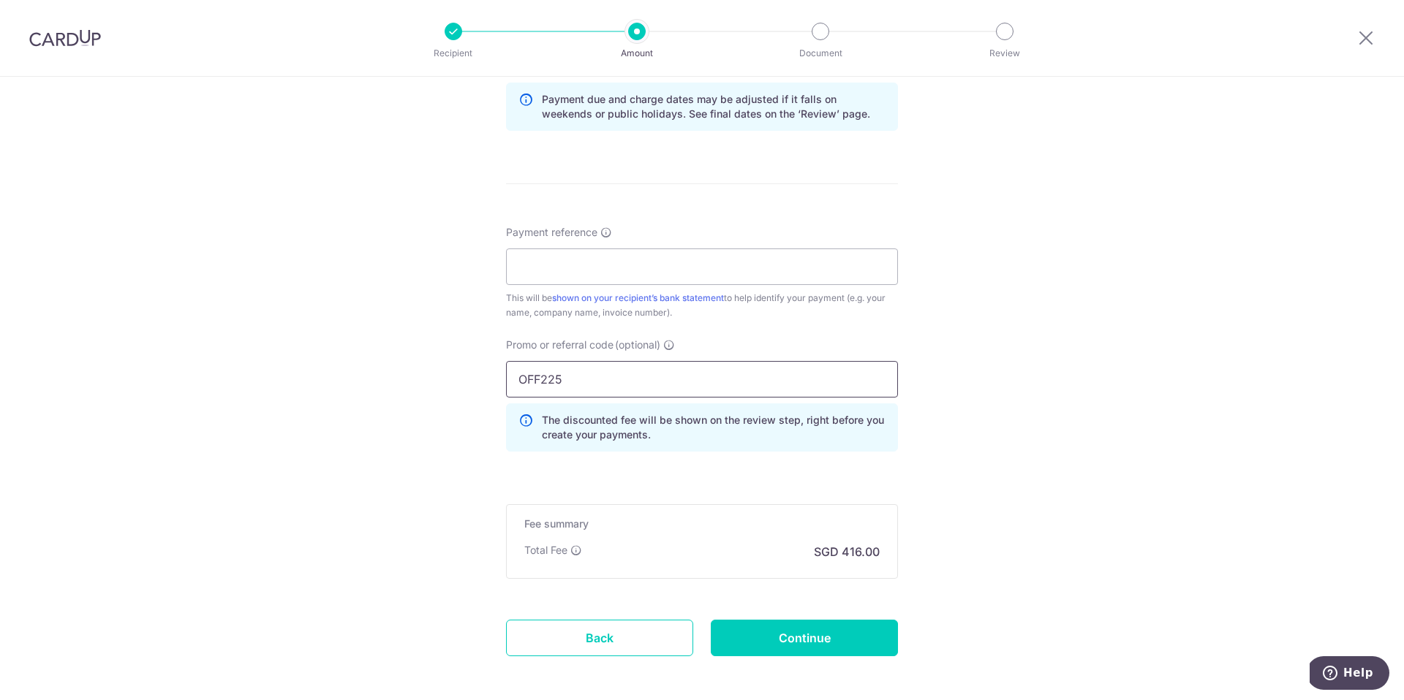
type input "OFF225"
click at [727, 450] on div "The discounted fee will be shown on the review step, right before you create yo…" at bounding box center [702, 428] width 392 height 48
click at [914, 445] on div "Tell us more about your payment Enter payment amount SGD 16,000.00 16000.00 Rec…" at bounding box center [702, 42] width 1404 height 1448
click at [805, 246] on div "Payment reference This will be shown on your recipient’s bank statement to help…" at bounding box center [702, 272] width 392 height 95
click at [801, 265] on input "Payment reference" at bounding box center [702, 267] width 392 height 37
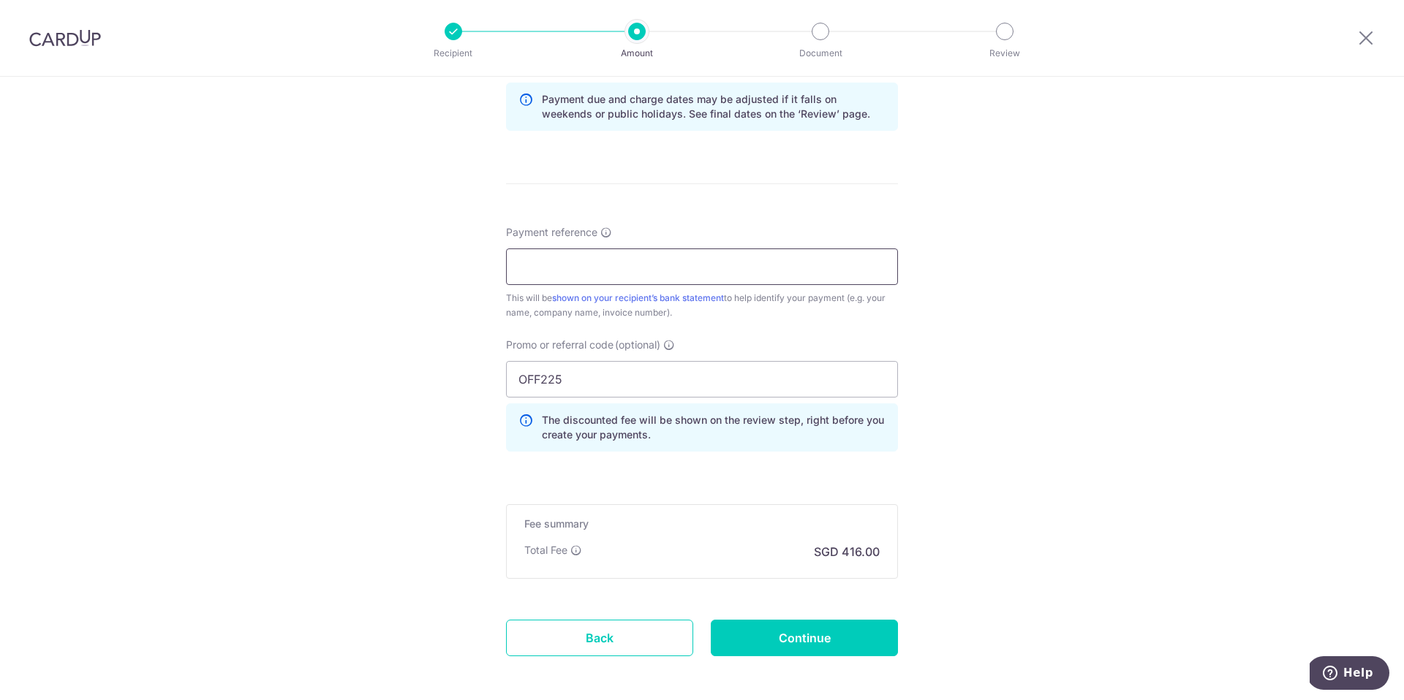
click at [797, 268] on input "Payment reference" at bounding box center [702, 267] width 392 height 37
click at [808, 247] on div "Payment reference This will be shown on your recipient’s bank statement to help…" at bounding box center [702, 272] width 392 height 95
click at [808, 230] on div "Payment reference This will be shown on your recipient’s bank statement to help…" at bounding box center [702, 272] width 392 height 95
click at [792, 265] on input "Payment reference" at bounding box center [702, 267] width 392 height 37
click at [828, 222] on form "Enter payment amount SGD 16,000.00 16000.00 Recipient added successfully! Selec…" at bounding box center [702, 55] width 392 height 1283
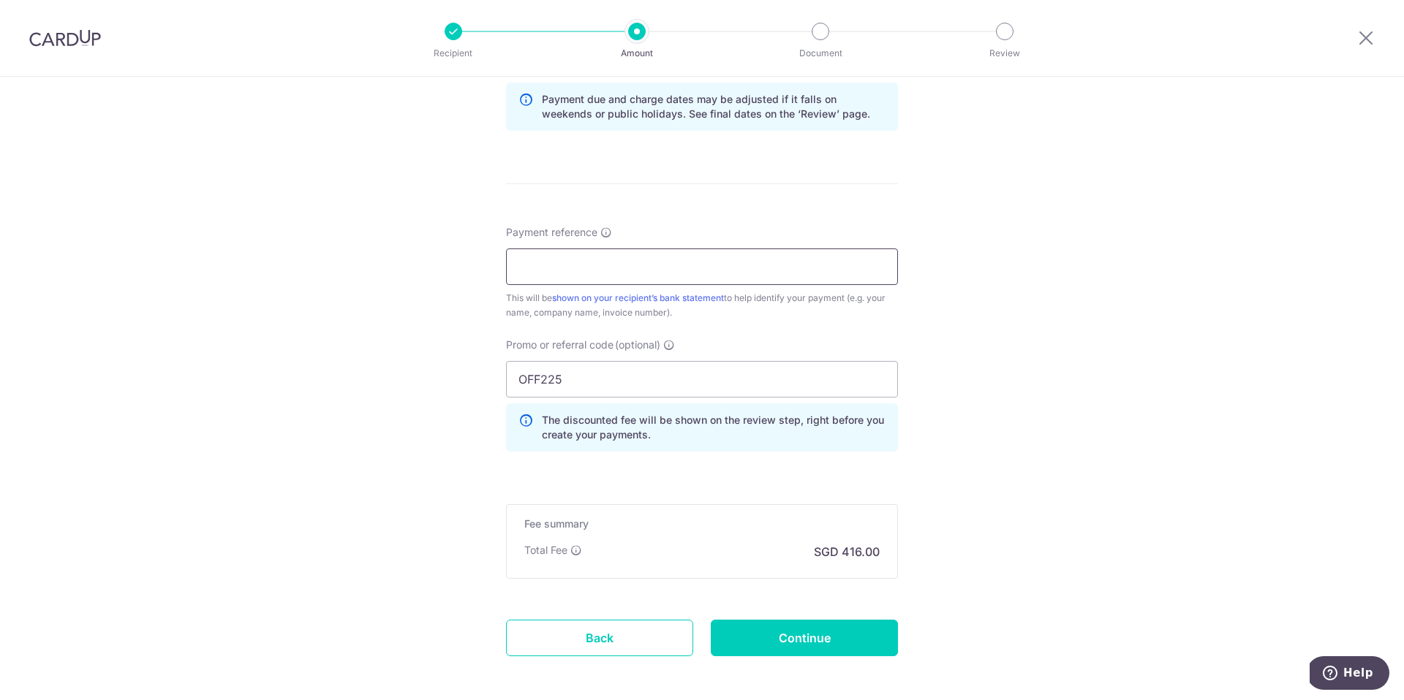
click at [804, 269] on input "Payment reference" at bounding box center [702, 267] width 392 height 37
click at [854, 213] on form "Enter payment amount SGD 16,000.00 16000.00 Recipient added successfully! Selec…" at bounding box center [702, 55] width 392 height 1283
click at [812, 263] on input "Payment reference" at bounding box center [702, 267] width 392 height 37
type input "Malcolm - Rolex Submariner"
click at [787, 648] on input "Continue" at bounding box center [804, 638] width 187 height 37
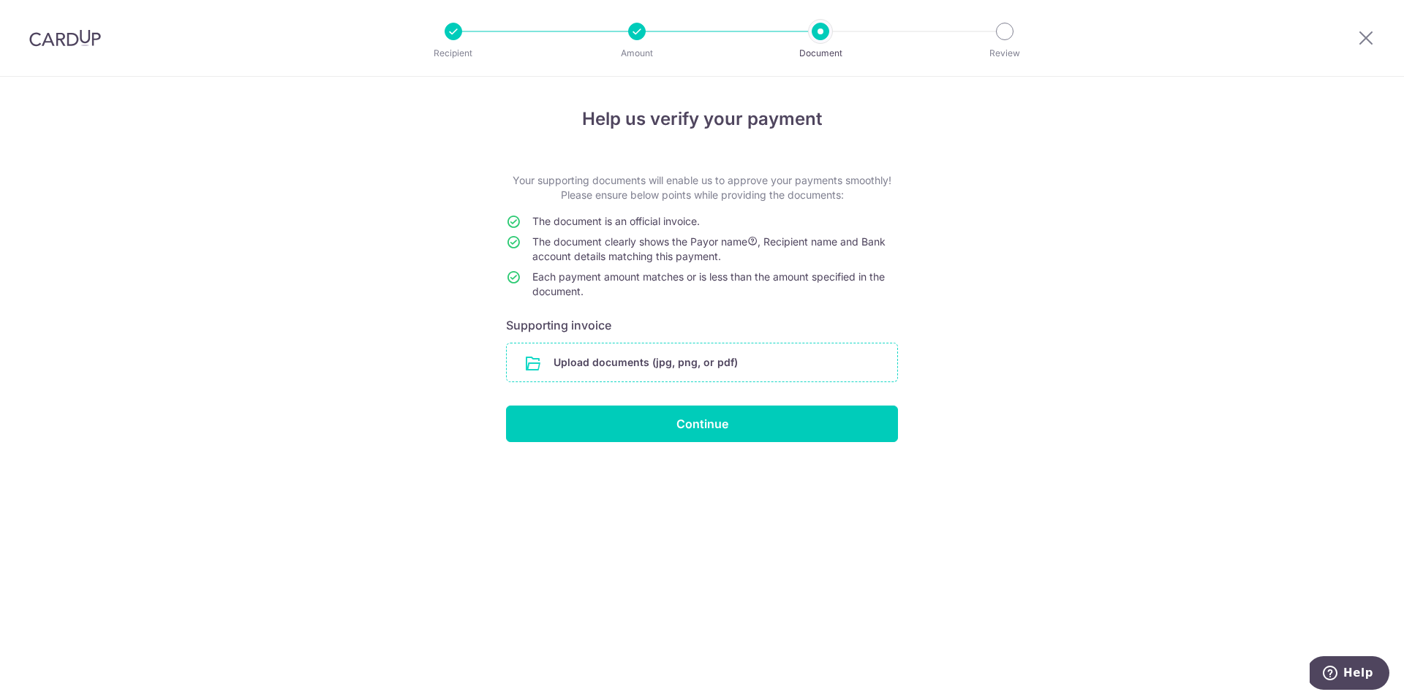
click at [704, 368] on input "file" at bounding box center [702, 363] width 390 height 38
click at [795, 426] on input "Continue" at bounding box center [702, 424] width 392 height 37
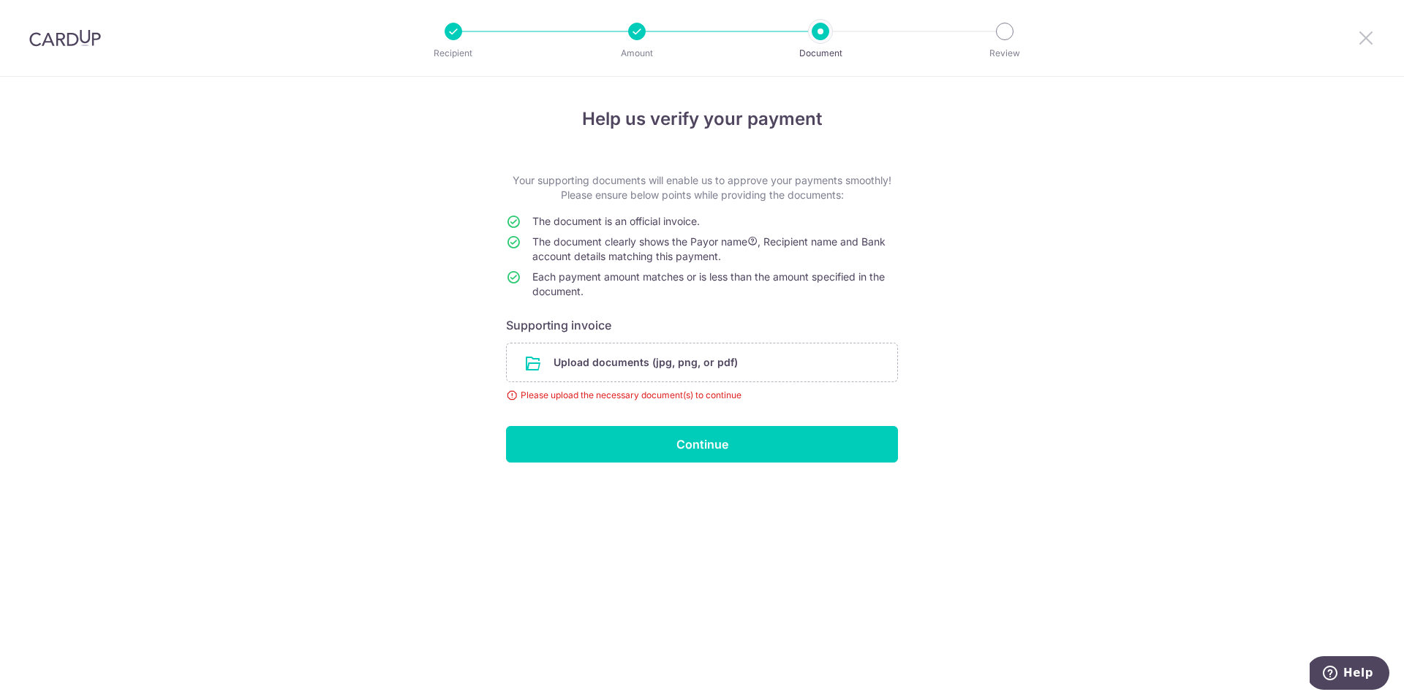
click at [1372, 40] on icon at bounding box center [1366, 38] width 18 height 18
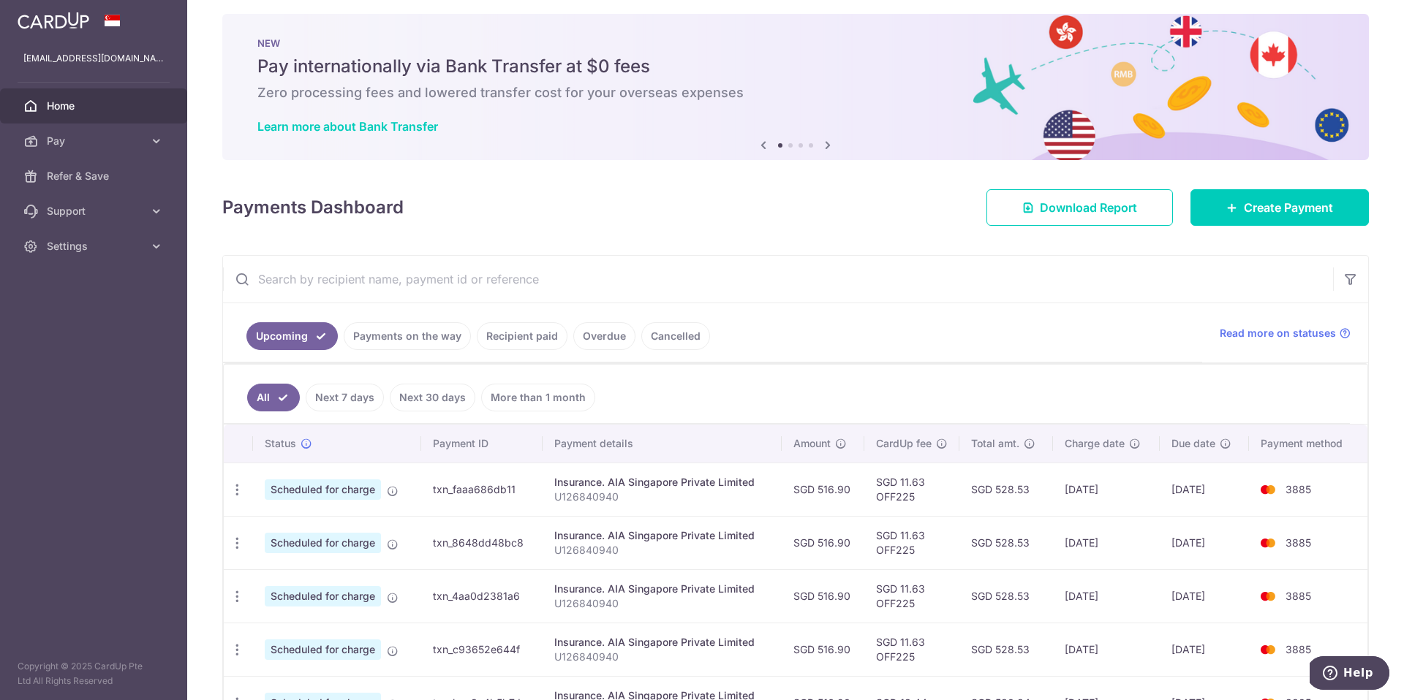
scroll to position [12, 0]
